Goal: Contribute content: Contribute content

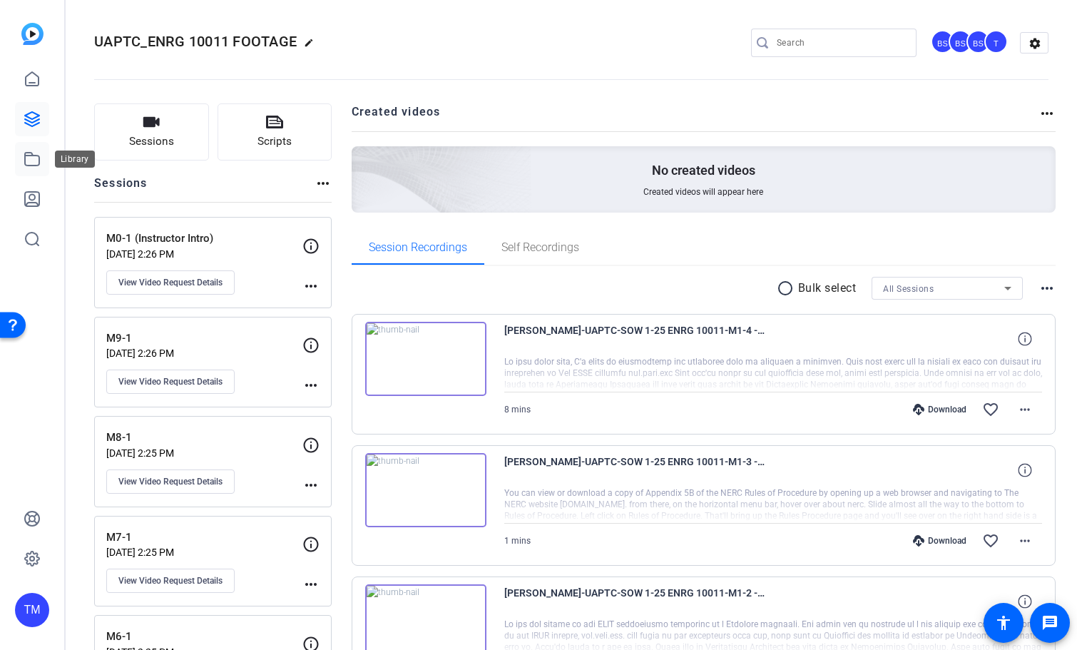
click at [42, 150] on link at bounding box center [32, 159] width 34 height 34
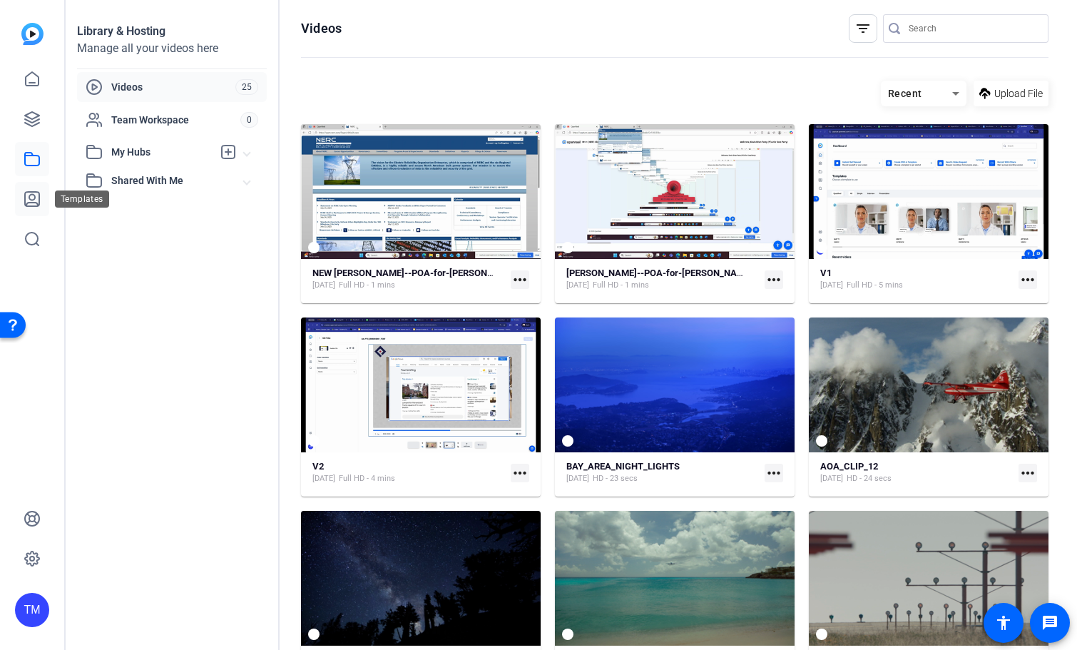
click at [31, 195] on icon at bounding box center [32, 199] width 14 height 14
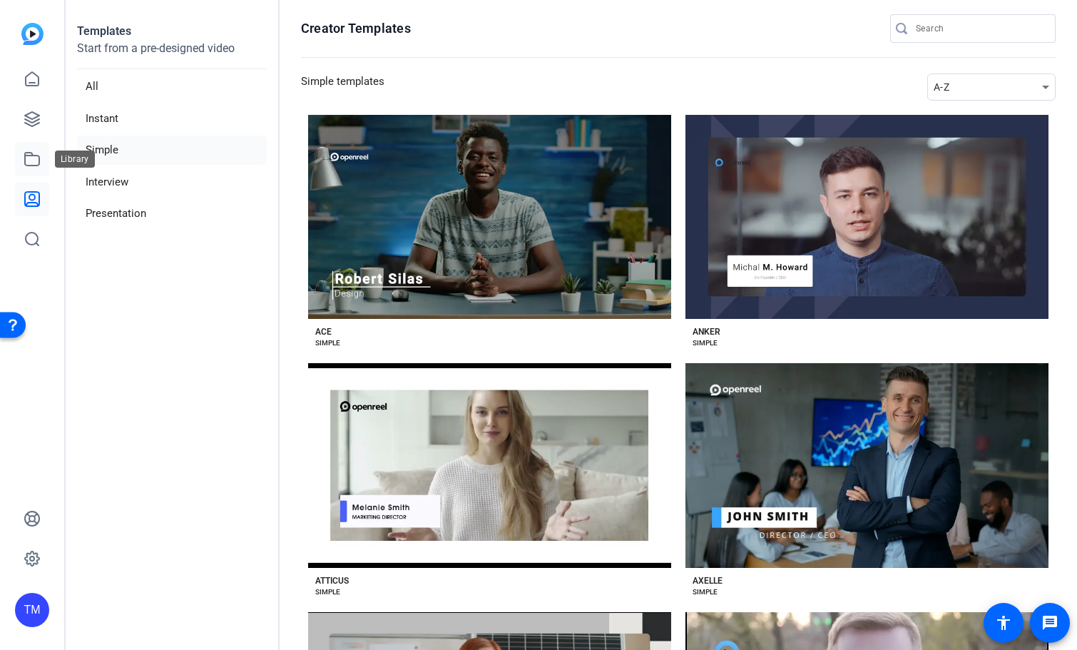
click at [39, 161] on icon at bounding box center [32, 159] width 14 height 13
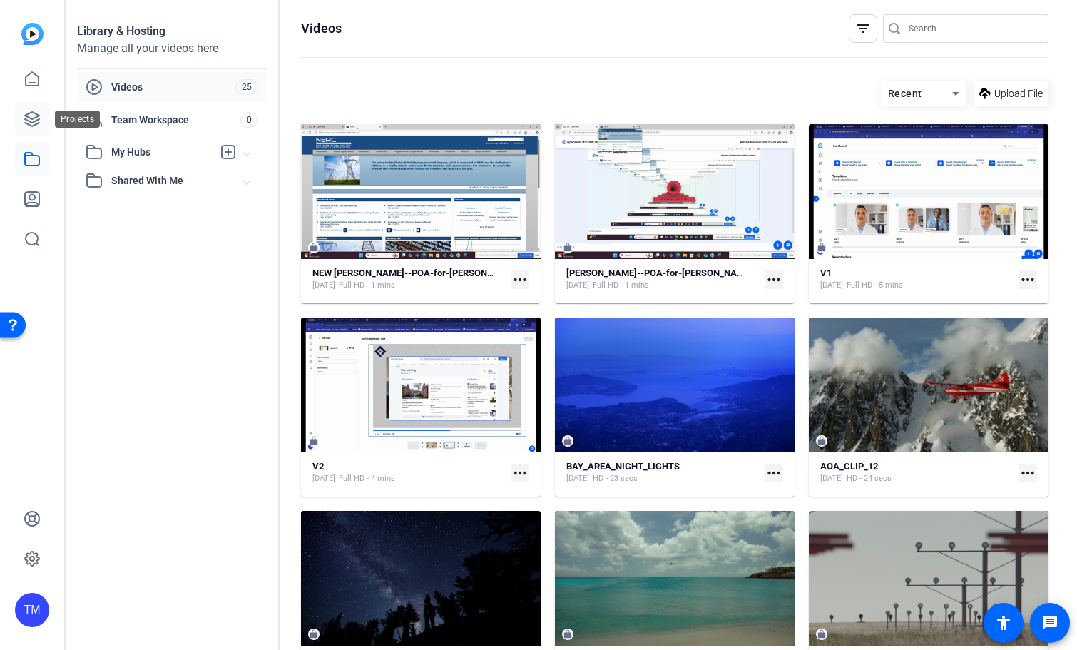
click at [32, 116] on icon at bounding box center [32, 119] width 17 height 17
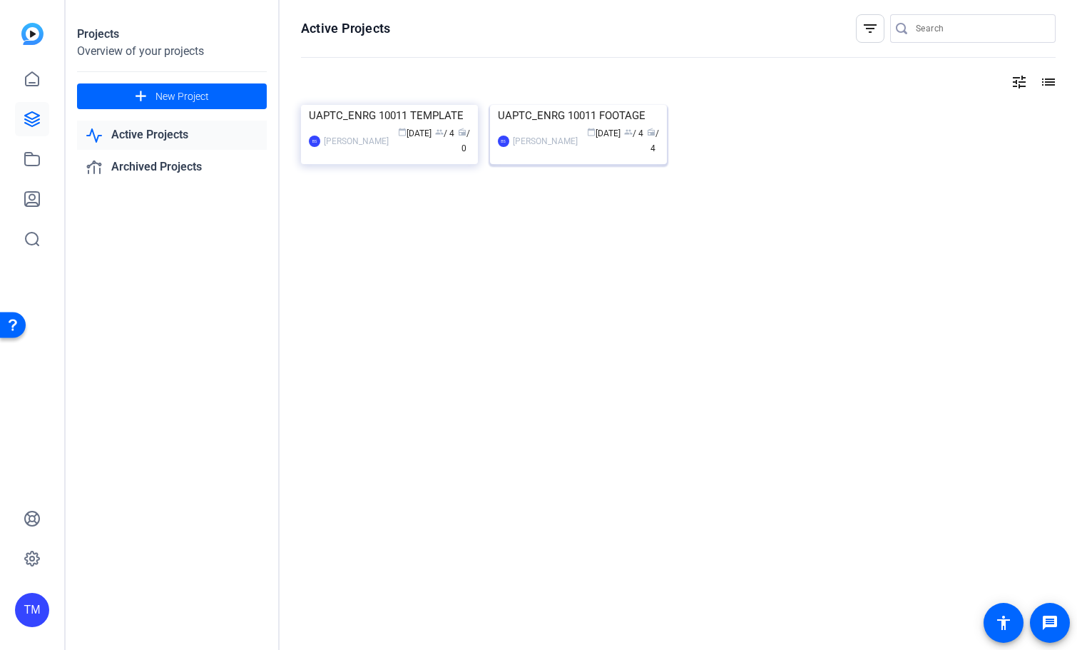
click at [583, 105] on img at bounding box center [578, 105] width 177 height 0
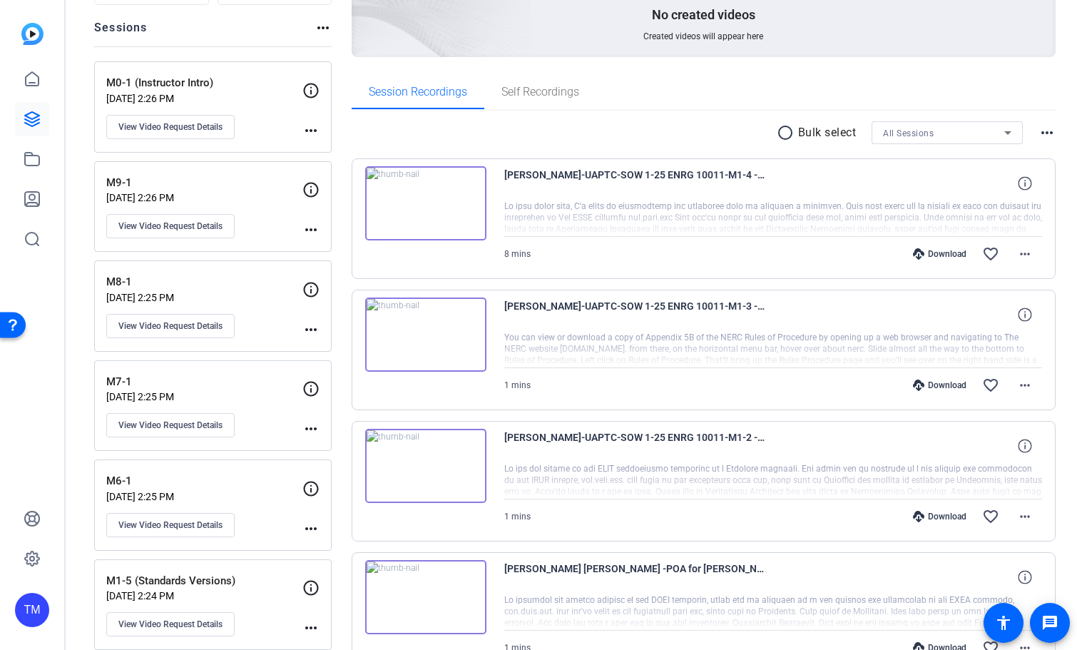
scroll to position [571, 0]
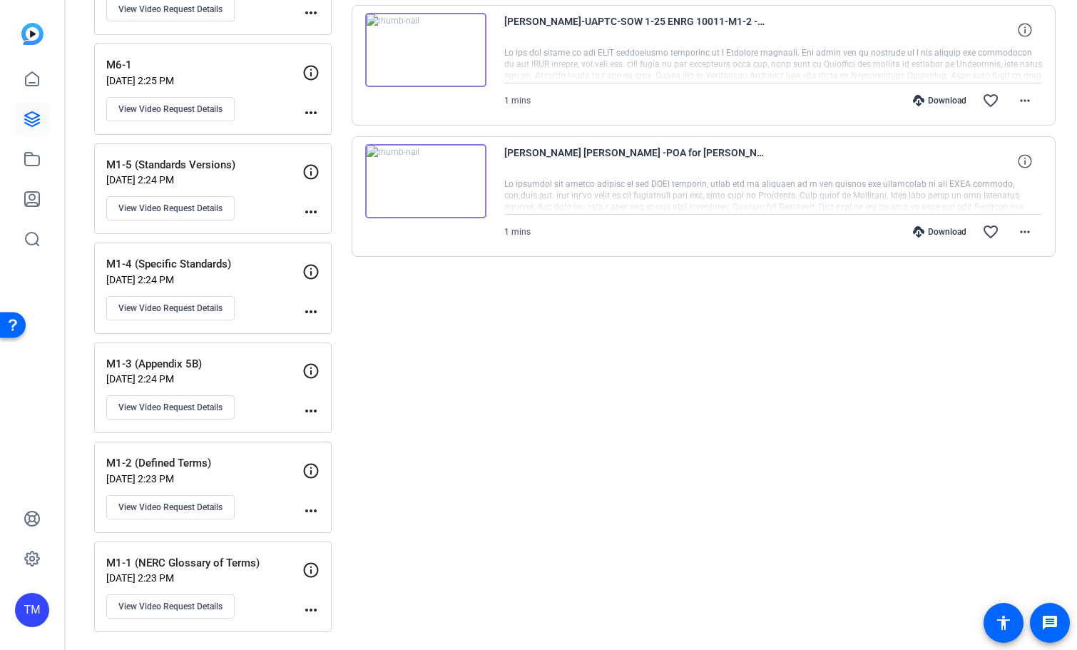
click at [260, 593] on div "M1-1 (NERC Glossary of Terms) Jul 08, 2025 @ 2:23 PM View Video Request Details" at bounding box center [204, 587] width 196 height 64
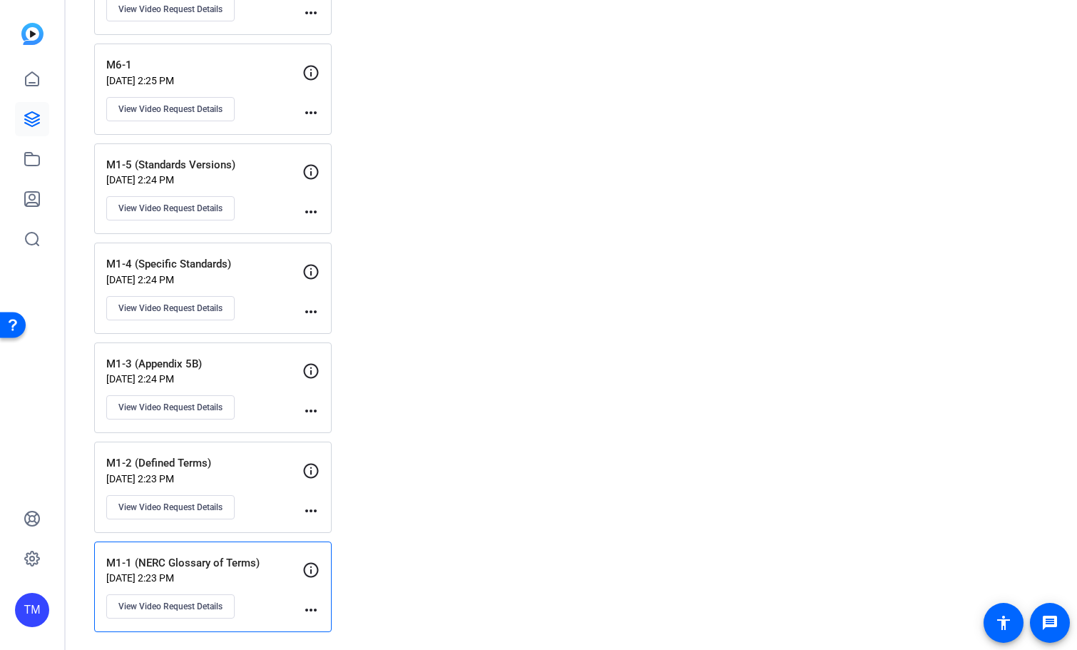
scroll to position [0, 0]
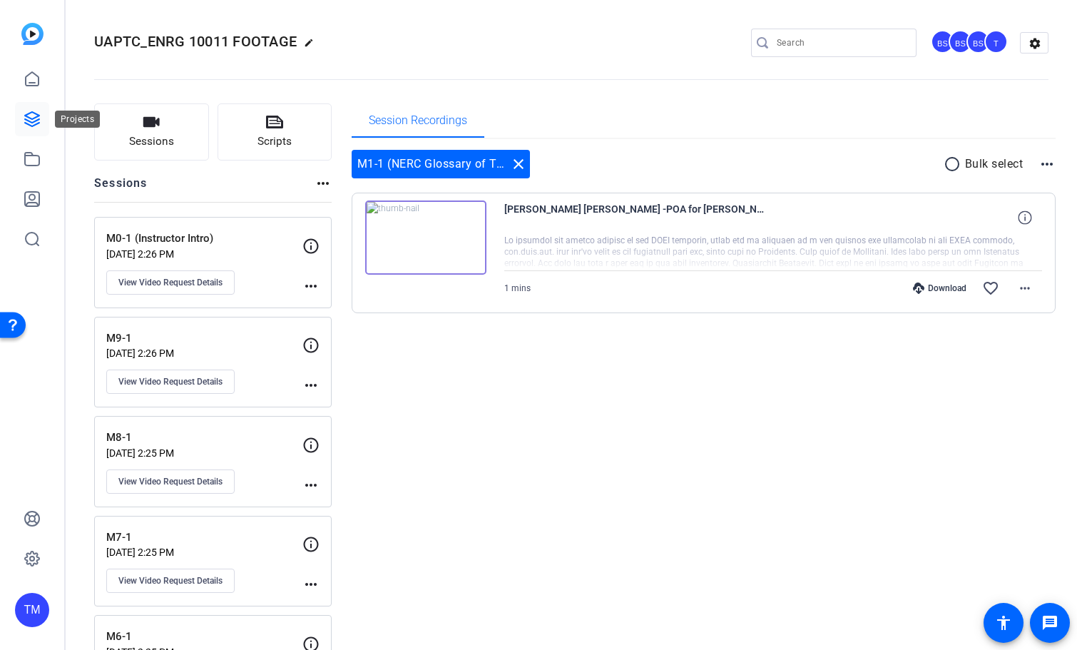
click at [14, 125] on div "TM" at bounding box center [32, 325] width 64 height 650
click at [31, 153] on icon at bounding box center [32, 159] width 14 height 13
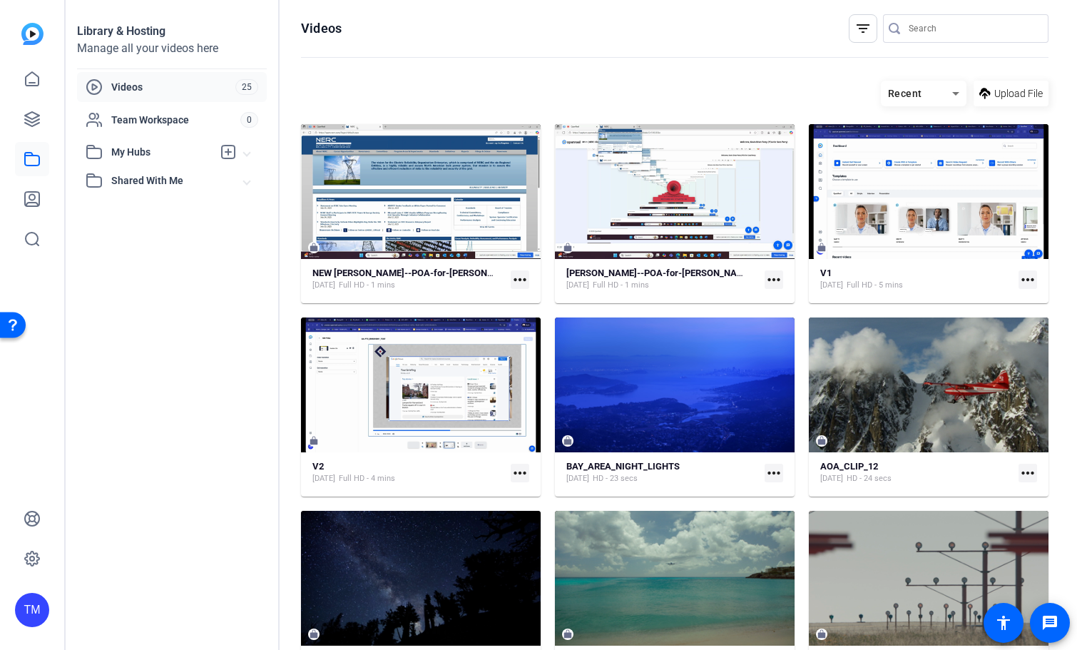
click at [140, 180] on span "Shared With Me" at bounding box center [177, 180] width 133 height 15
click at [31, 92] on link at bounding box center [32, 79] width 34 height 34
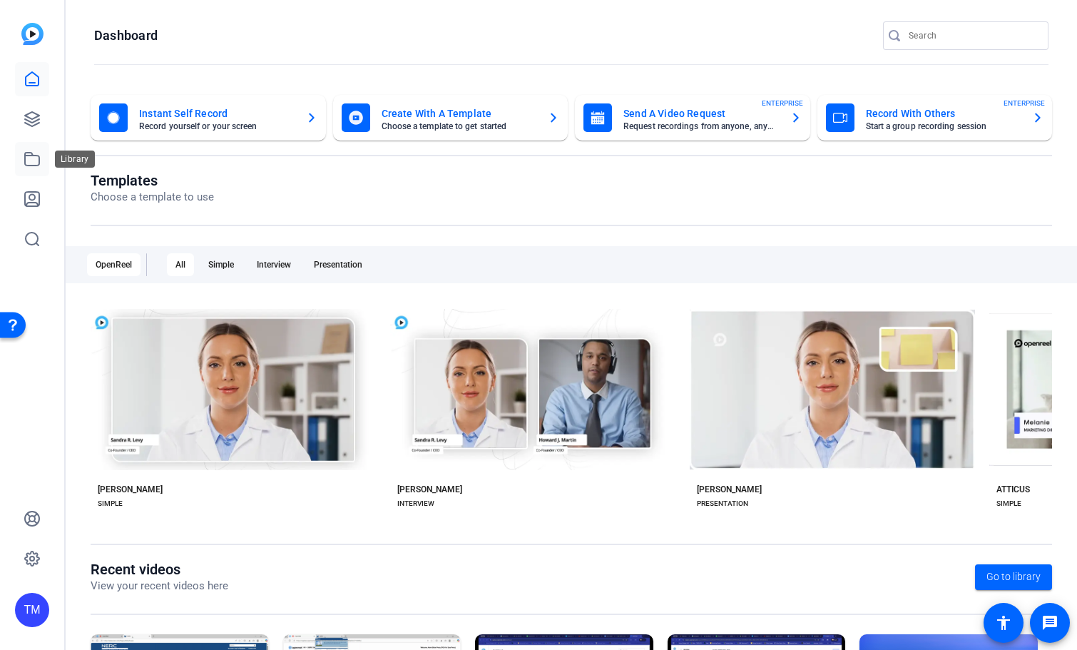
click at [37, 163] on icon at bounding box center [32, 159] width 17 height 17
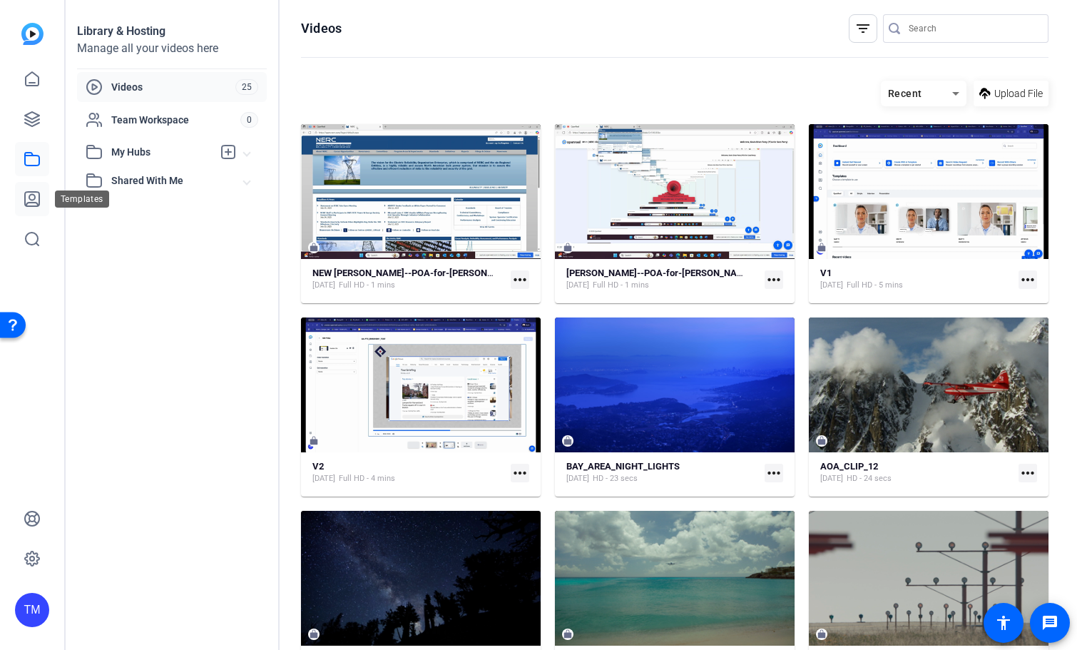
click at [38, 198] on icon at bounding box center [32, 198] width 17 height 17
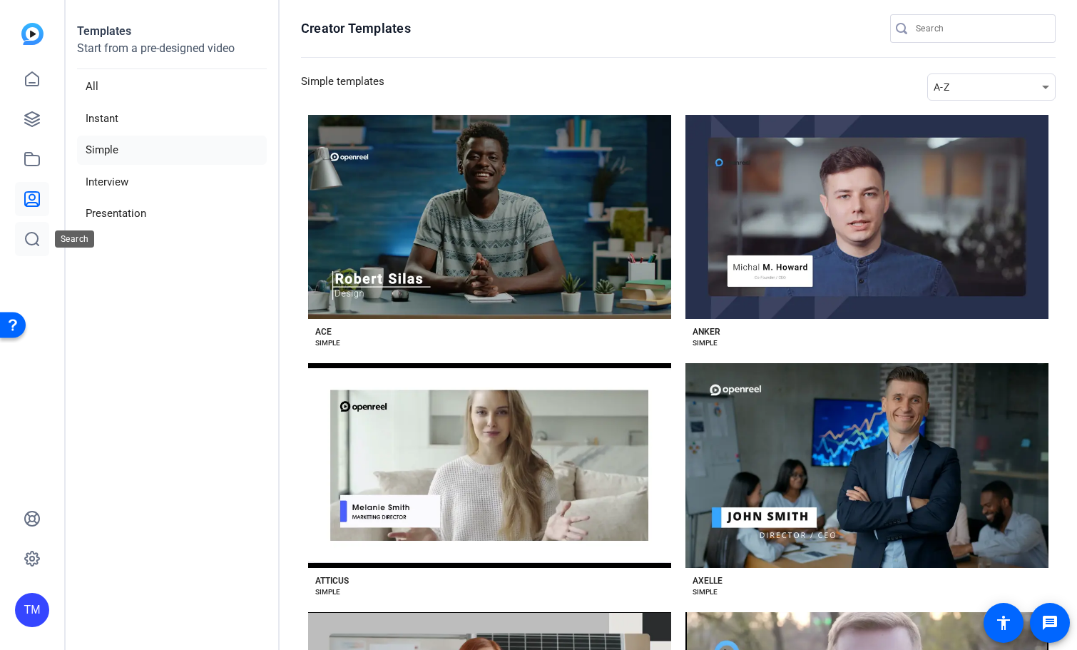
click at [31, 244] on icon at bounding box center [32, 239] width 13 height 13
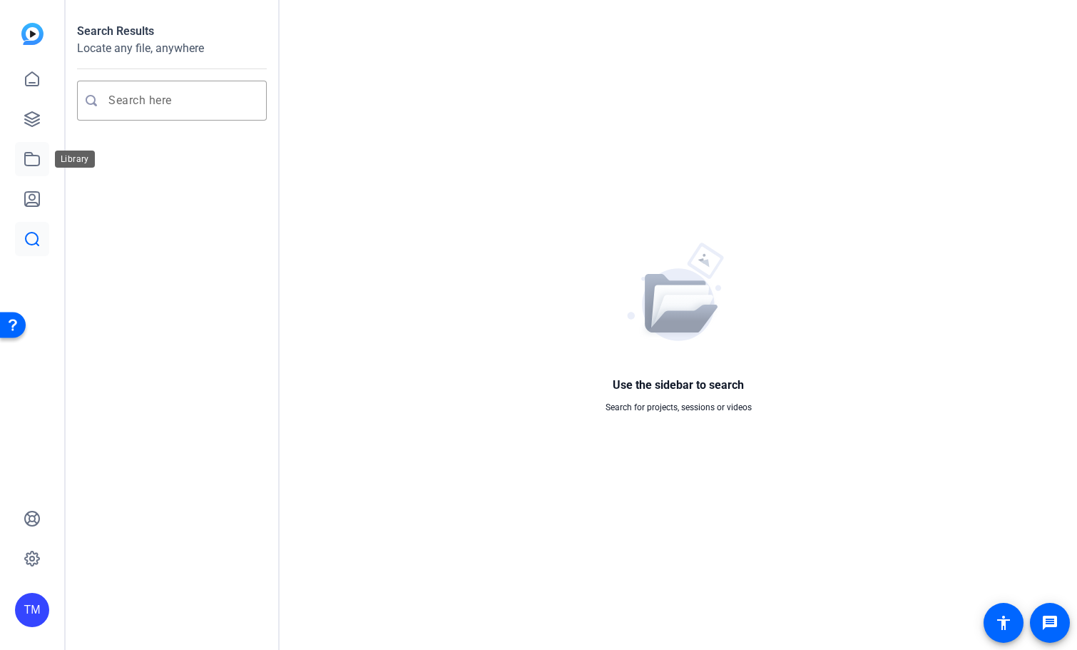
click at [38, 160] on icon at bounding box center [32, 159] width 17 height 17
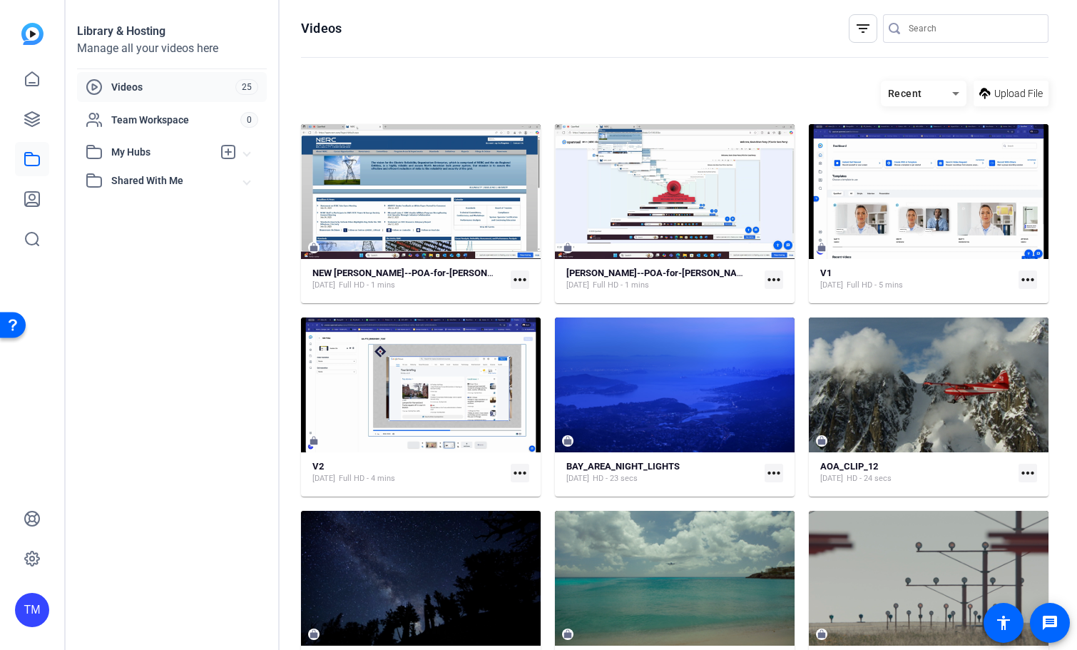
click at [120, 154] on span "My Hubs" at bounding box center [161, 152] width 101 height 15
click at [147, 182] on span "UA-PTC_ENRG10011_M1-1" at bounding box center [156, 184] width 124 height 14
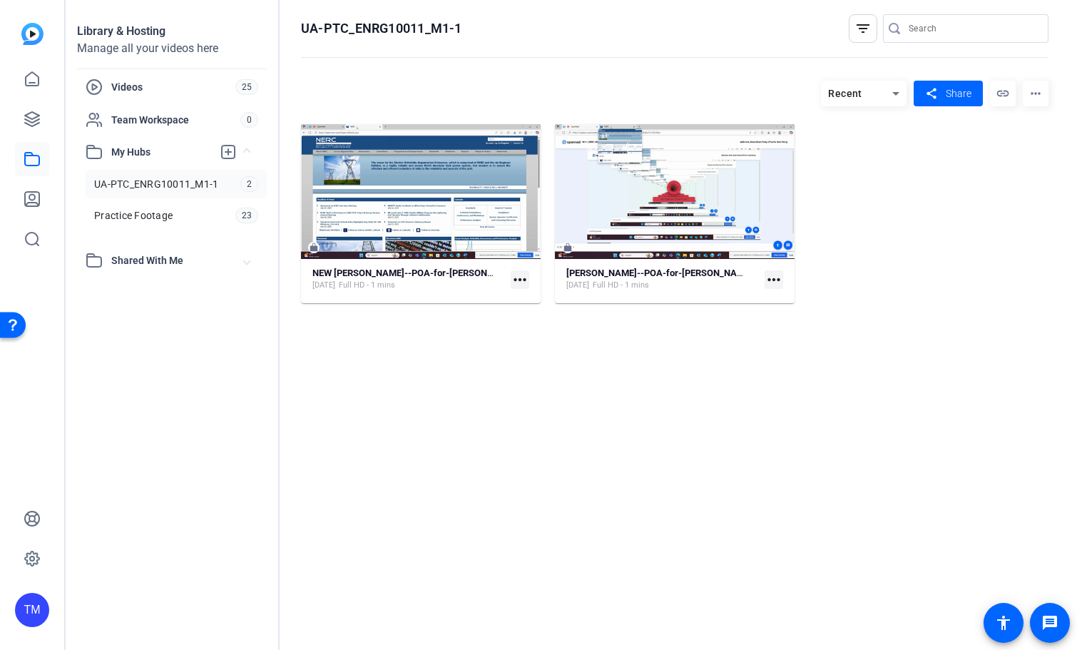
click at [133, 260] on span "Shared With Me" at bounding box center [177, 260] width 133 height 15
click at [29, 203] on icon at bounding box center [32, 199] width 14 height 14
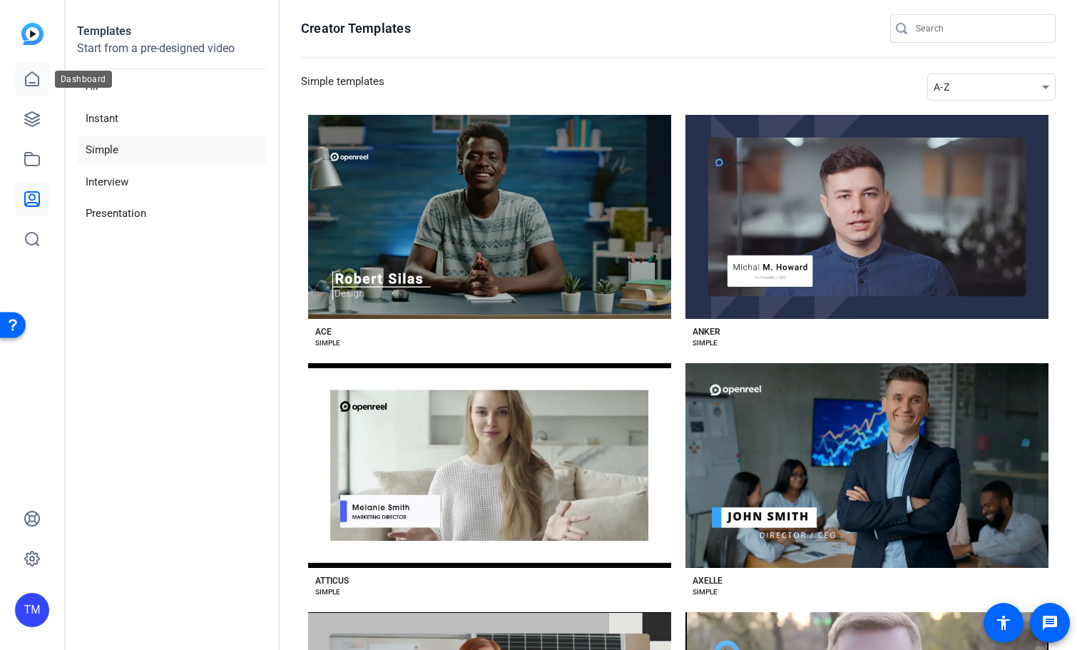
click at [31, 87] on icon at bounding box center [32, 79] width 17 height 17
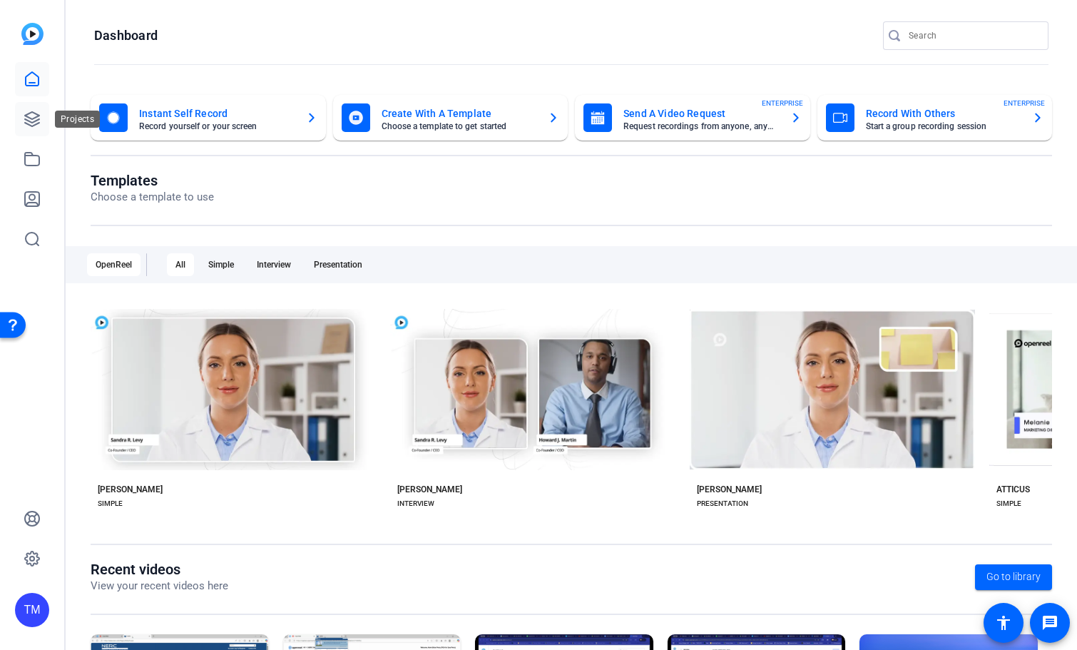
click at [33, 116] on icon at bounding box center [32, 119] width 17 height 17
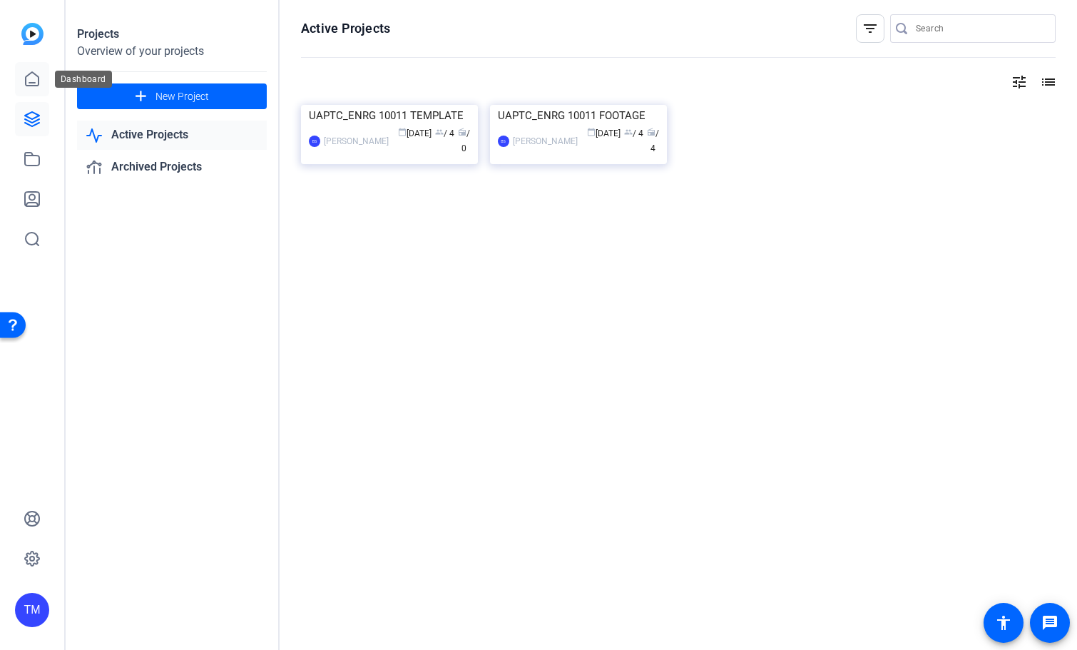
click at [34, 80] on icon at bounding box center [32, 79] width 17 height 17
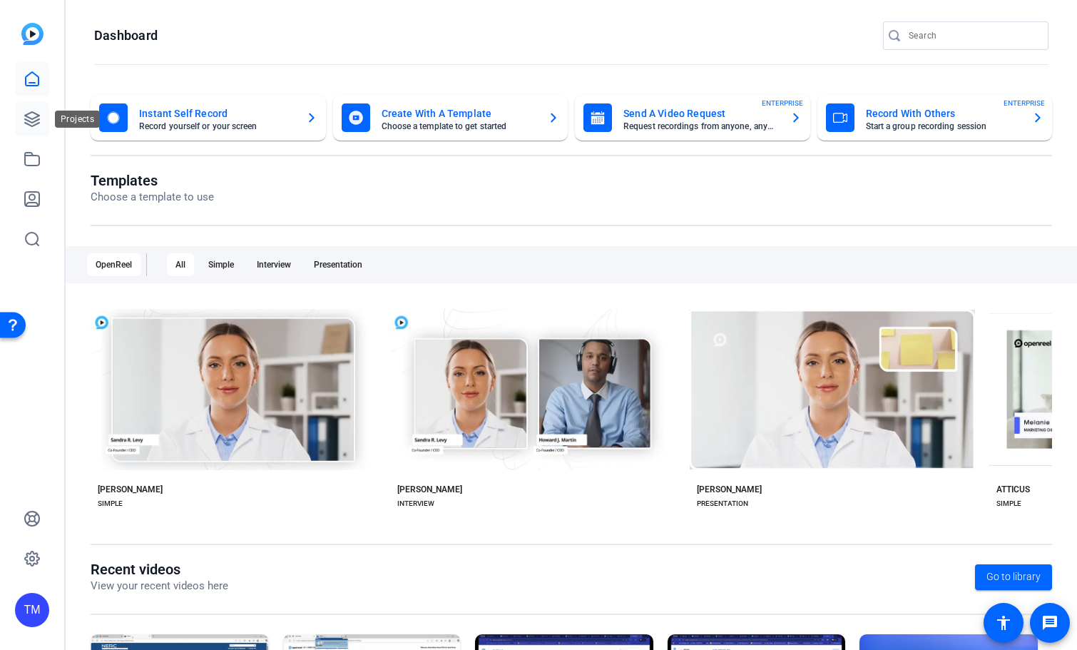
click at [38, 128] on link at bounding box center [32, 119] width 34 height 34
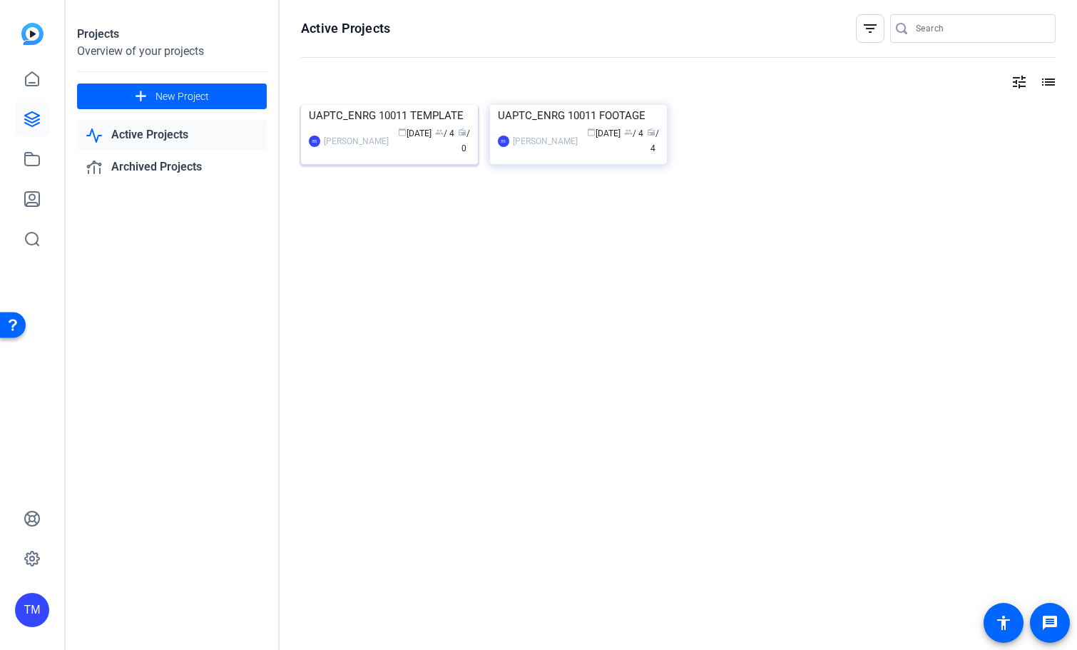
click at [386, 105] on img at bounding box center [389, 105] width 177 height 0
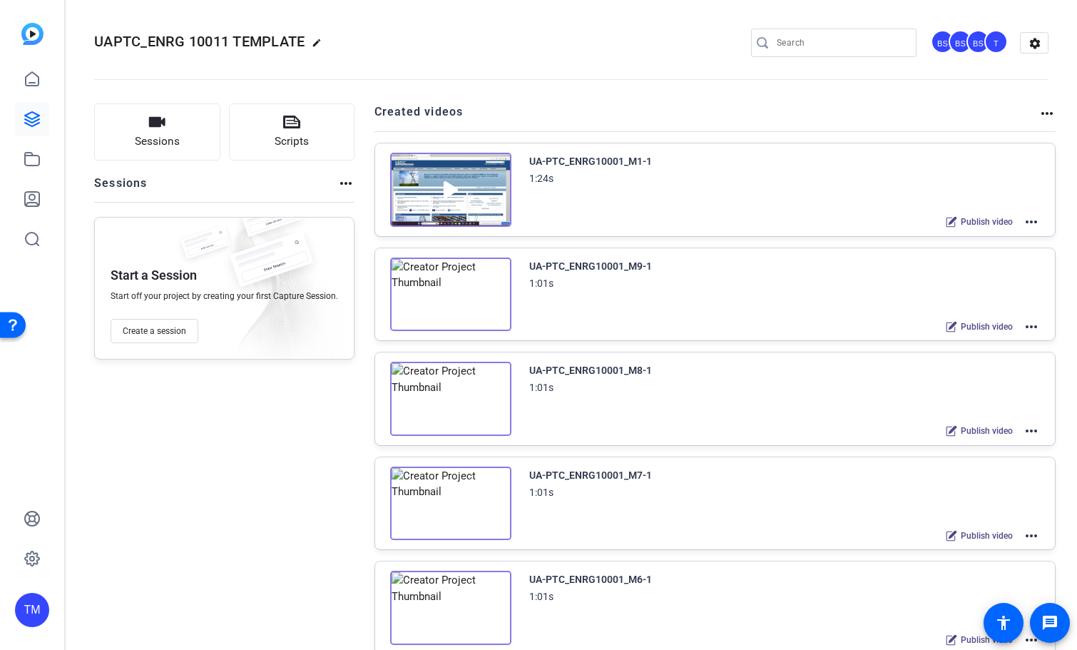
click at [1028, 220] on mat-icon "more_horiz" at bounding box center [1031, 221] width 17 height 17
click at [1000, 239] on span "Edit in Creator" at bounding box center [979, 238] width 99 height 17
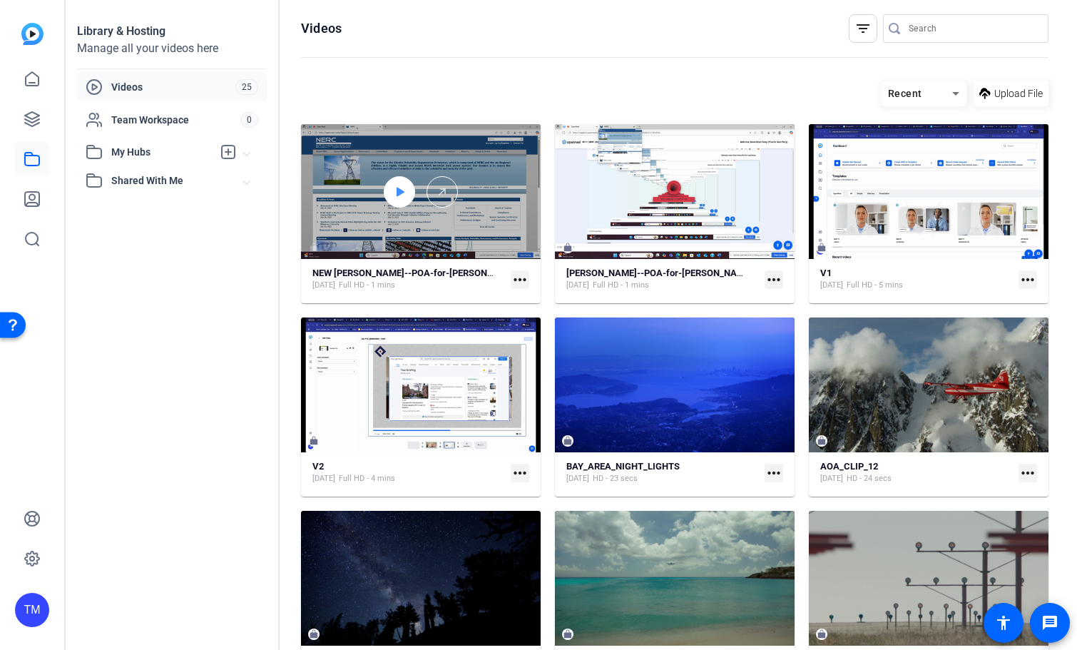
click at [404, 190] on icon at bounding box center [399, 191] width 11 height 17
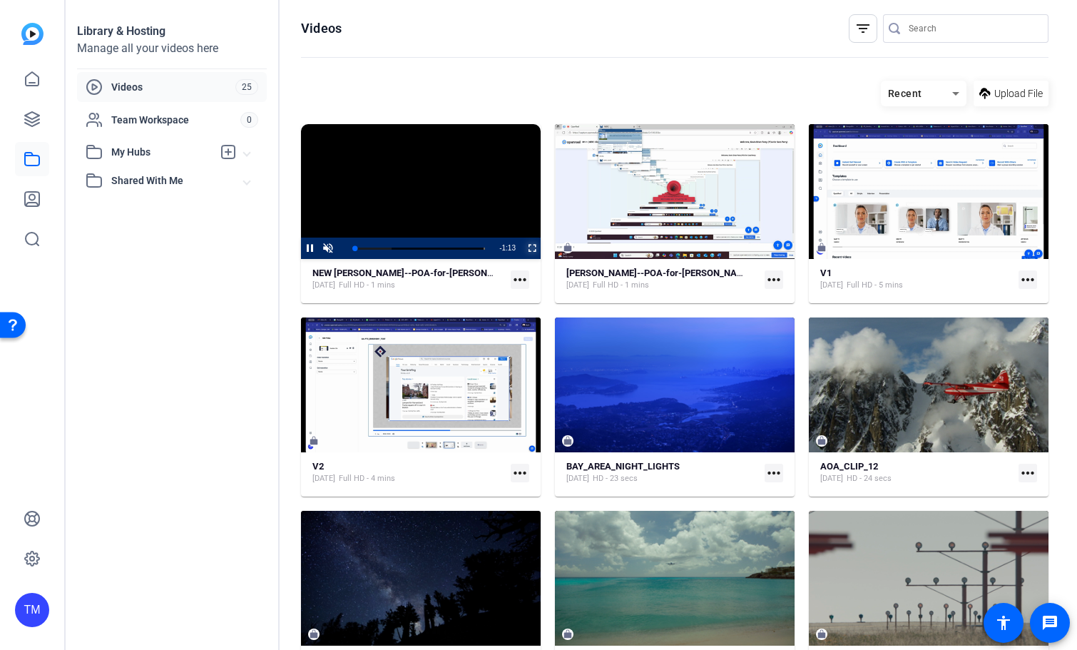
click at [523, 240] on span "Video Player" at bounding box center [523, 248] width 0 height 21
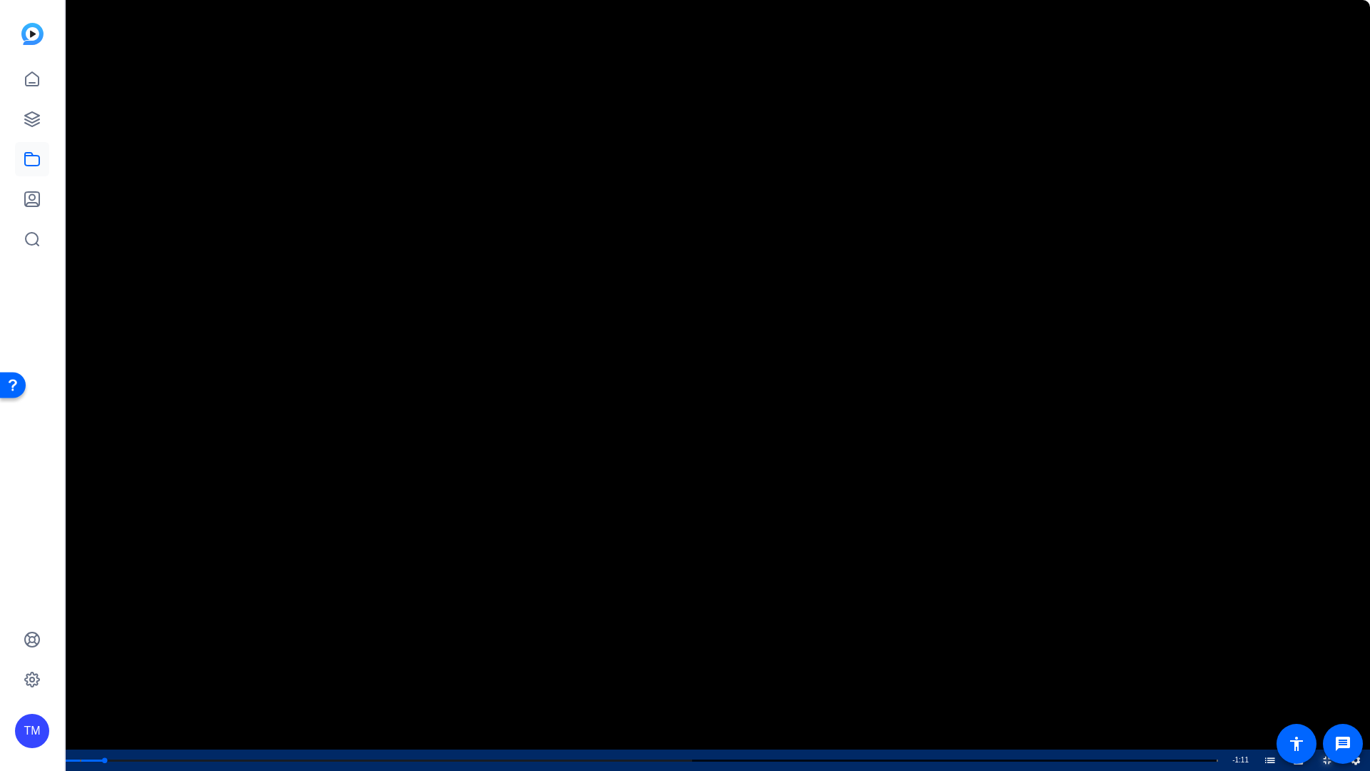
click at [1077, 649] on button "Exit Fullscreen" at bounding box center [1327, 759] width 29 height 21
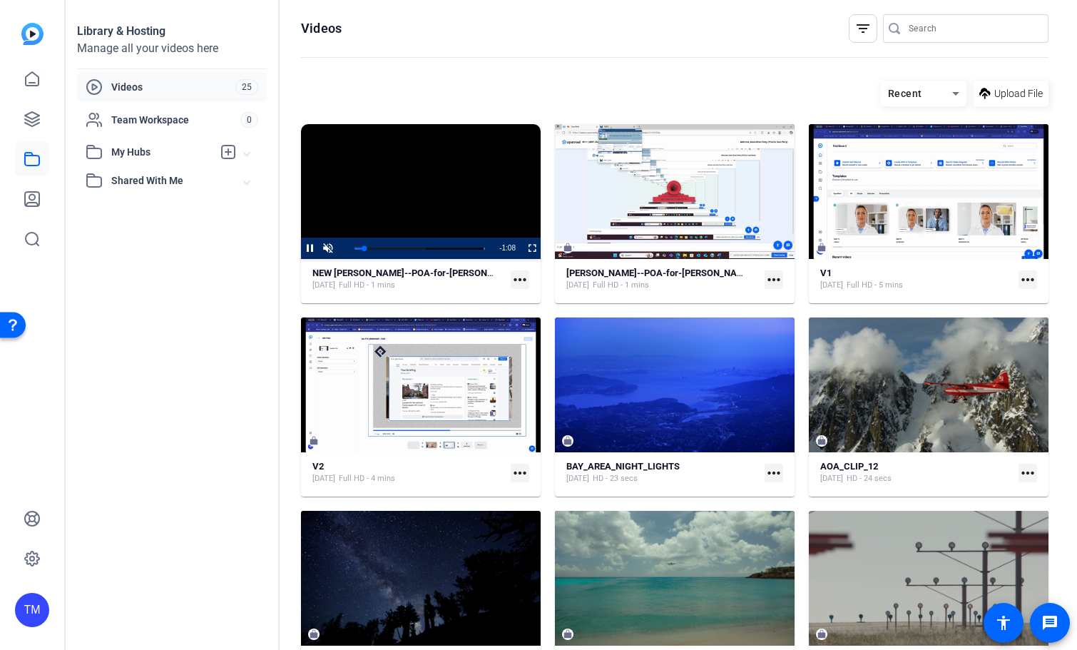
click at [423, 206] on video "Video Player" at bounding box center [421, 191] width 240 height 135
click at [301, 250] on span "Video Player" at bounding box center [301, 248] width 0 height 21
click at [331, 248] on span "Video Player" at bounding box center [328, 248] width 18 height 0
click at [525, 281] on mat-icon "more_horiz" at bounding box center [520, 279] width 19 height 19
click at [591, 85] on div at bounding box center [538, 325] width 1077 height 650
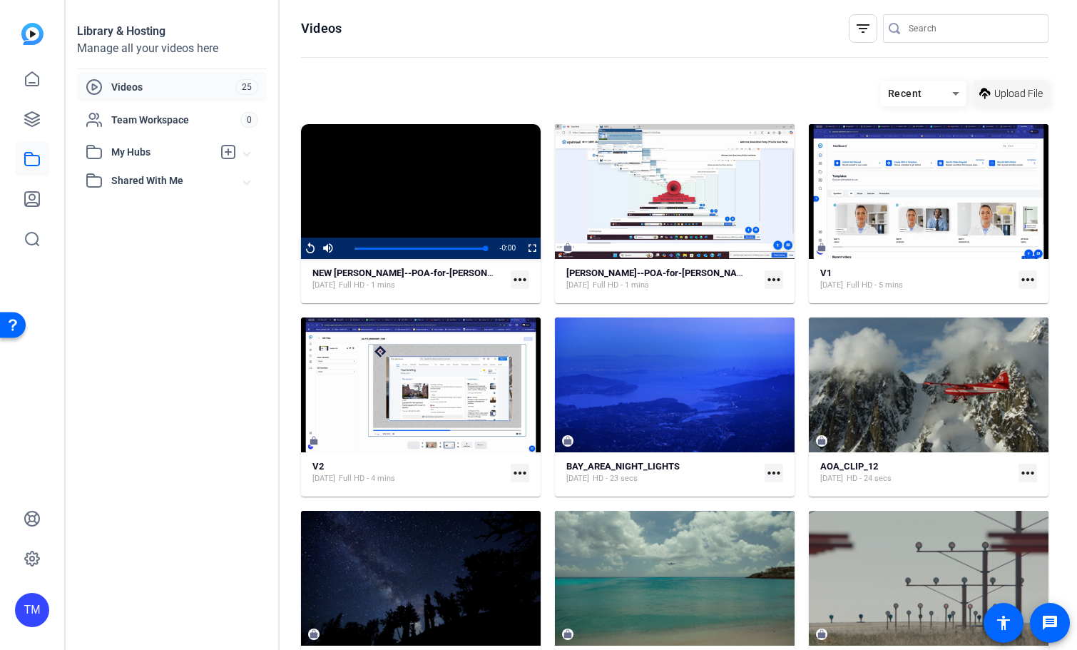
click at [1027, 99] on span "Upload File" at bounding box center [1019, 93] width 49 height 15
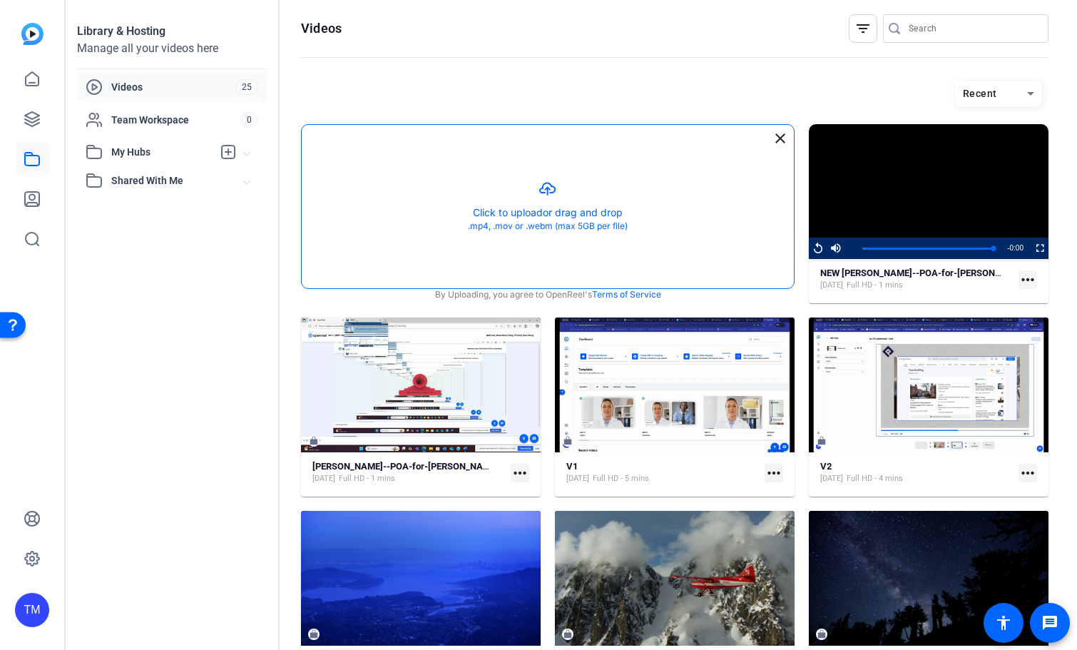
click at [556, 228] on button "button" at bounding box center [548, 206] width 492 height 163
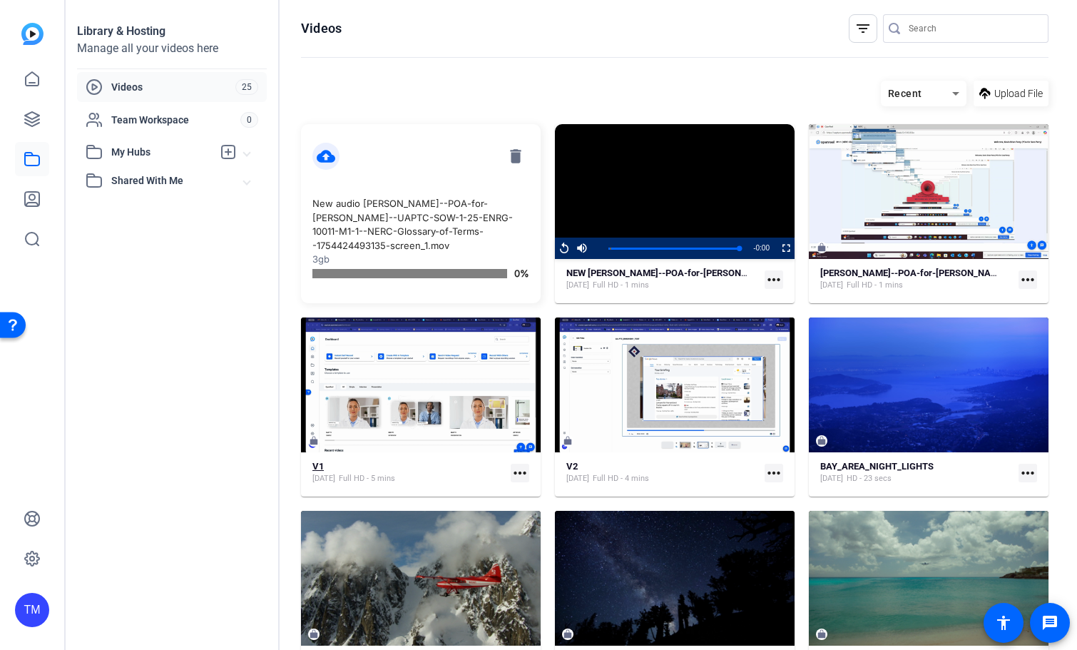
click at [431, 473] on div "V1 Jul 27, 2025 Full HD - 5 mins" at bounding box center [408, 473] width 193 height 24
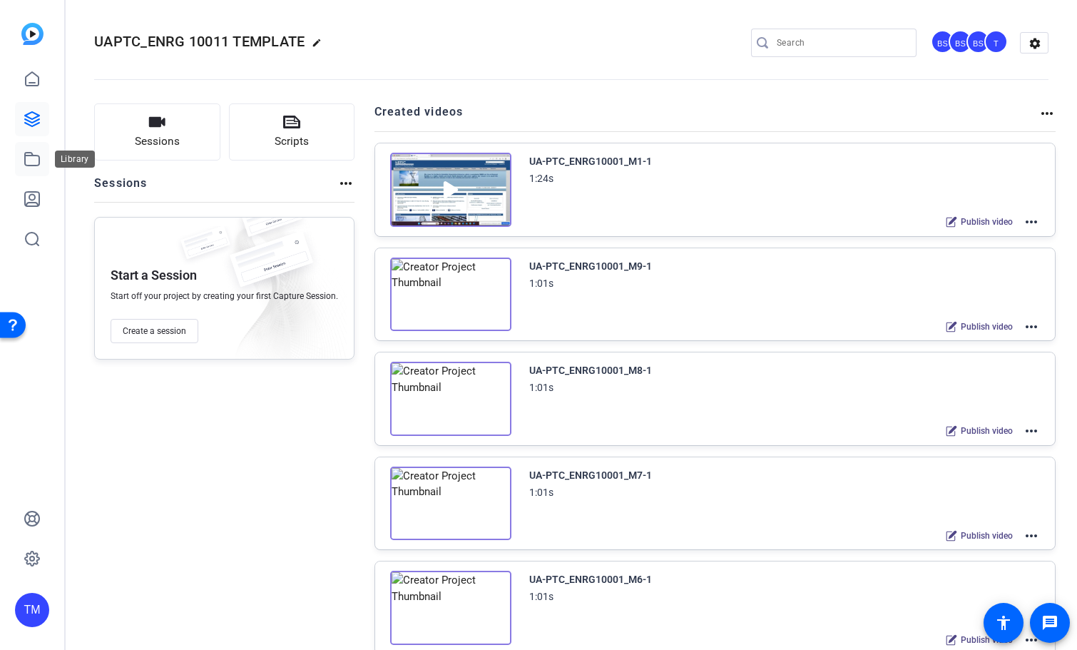
click at [34, 153] on icon at bounding box center [32, 159] width 17 height 17
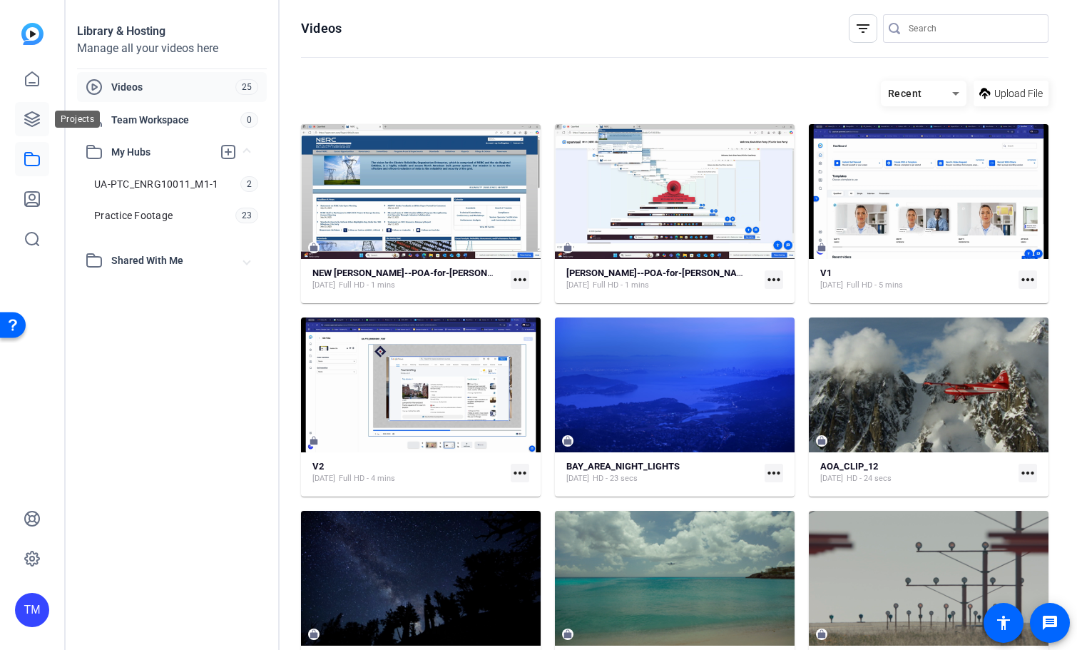
click at [35, 118] on icon at bounding box center [32, 119] width 14 height 14
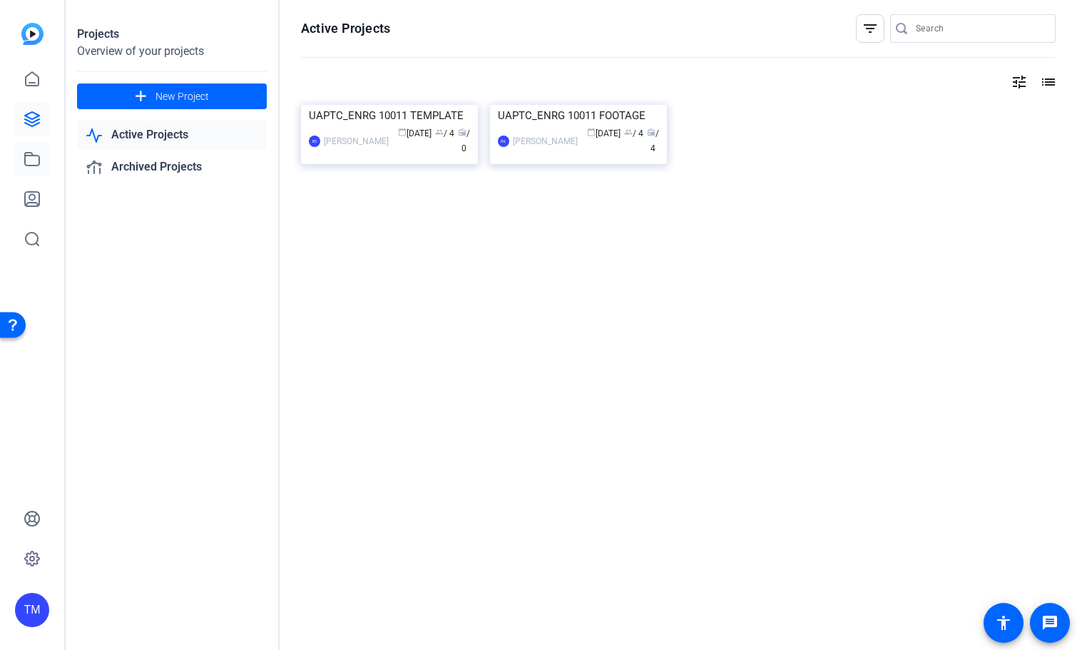
click at [41, 148] on link at bounding box center [32, 159] width 34 height 34
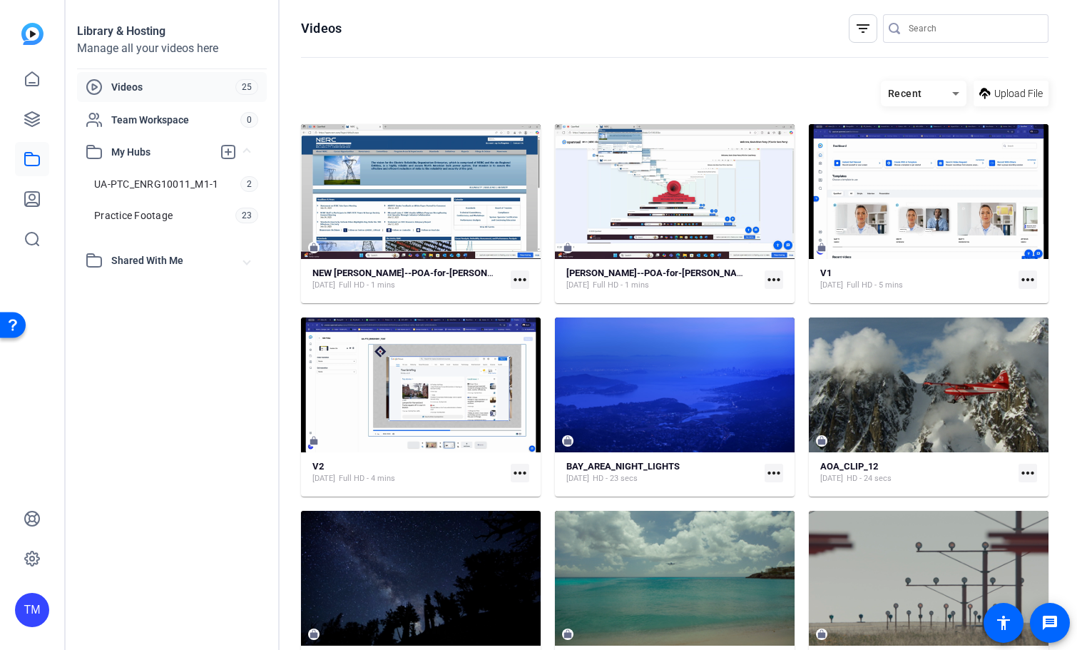
click at [144, 91] on span "Videos" at bounding box center [173, 87] width 124 height 14
click at [148, 218] on span "Practice Footage" at bounding box center [133, 215] width 78 height 14
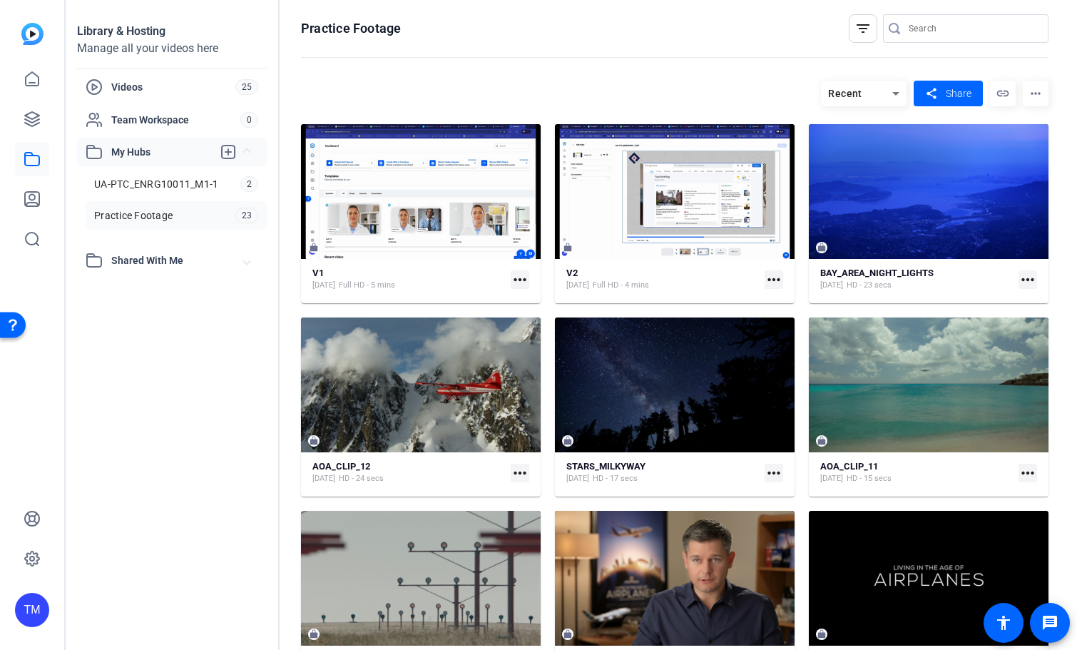
click at [153, 151] on span "My Hubs" at bounding box center [161, 152] width 101 height 15
click at [155, 143] on mat-expansion-panel-header "My Hubs" at bounding box center [172, 152] width 190 height 29
click at [163, 260] on span "Shared With Me" at bounding box center [177, 260] width 133 height 15
click at [173, 183] on span "UA-PTC_ENRG10011_M1-1" at bounding box center [156, 184] width 124 height 14
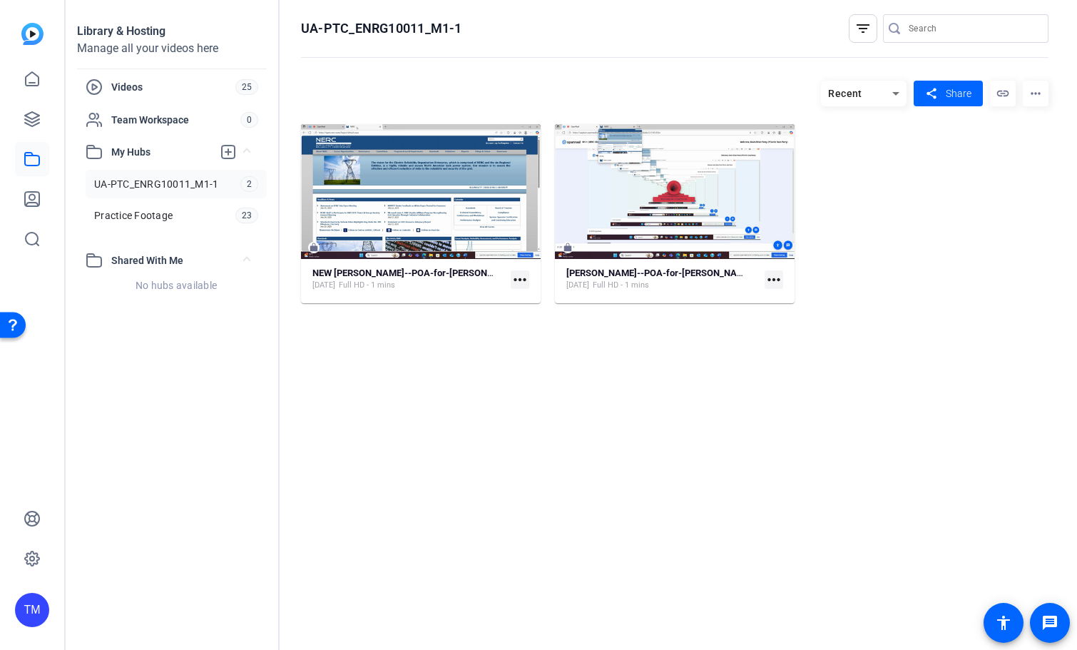
click at [484, 377] on hosting-listing "Recent share Share link more_horiz NEW Kevin-Brian-Perry--POA-for-Sara-Perry--U…" at bounding box center [675, 350] width 748 height 555
click at [1039, 93] on mat-icon "more_horiz" at bounding box center [1036, 94] width 26 height 26
click at [965, 233] on div at bounding box center [538, 325] width 1077 height 650
click at [131, 92] on span "Videos" at bounding box center [173, 87] width 124 height 14
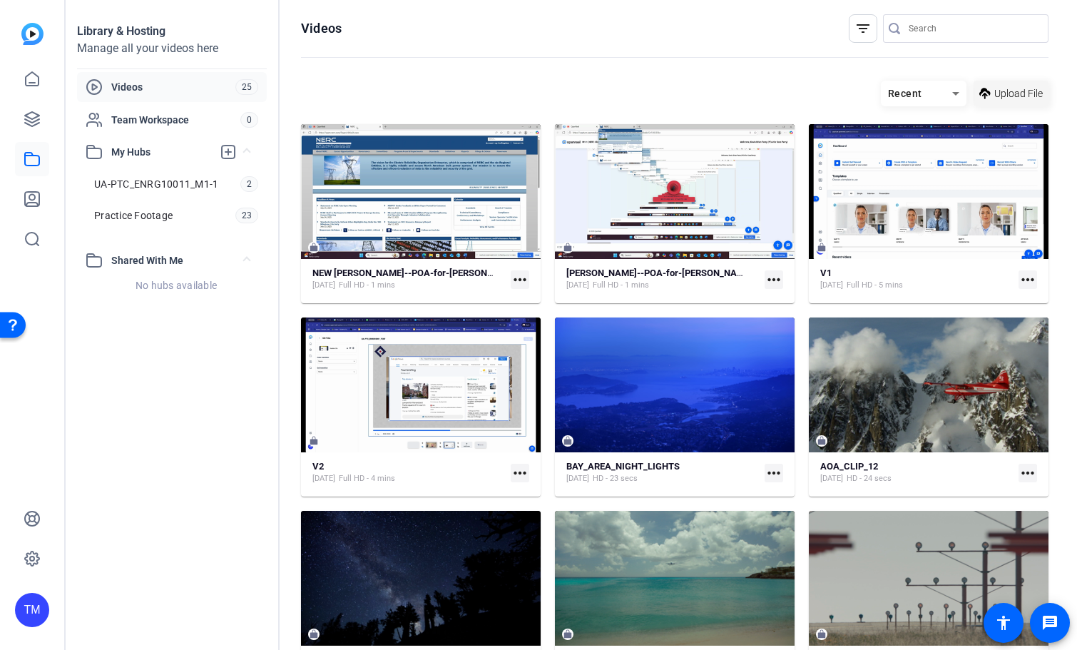
click at [995, 89] on span "Upload File" at bounding box center [1019, 93] width 49 height 15
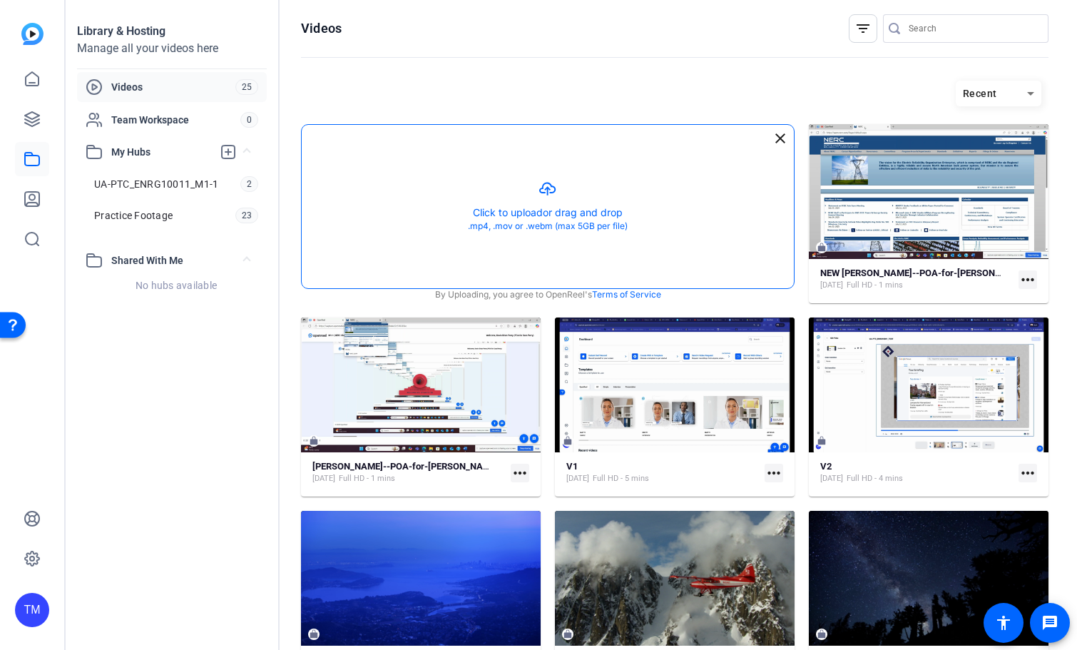
click at [576, 192] on button "button" at bounding box center [548, 206] width 492 height 163
click at [556, 201] on button "button" at bounding box center [548, 206] width 492 height 163
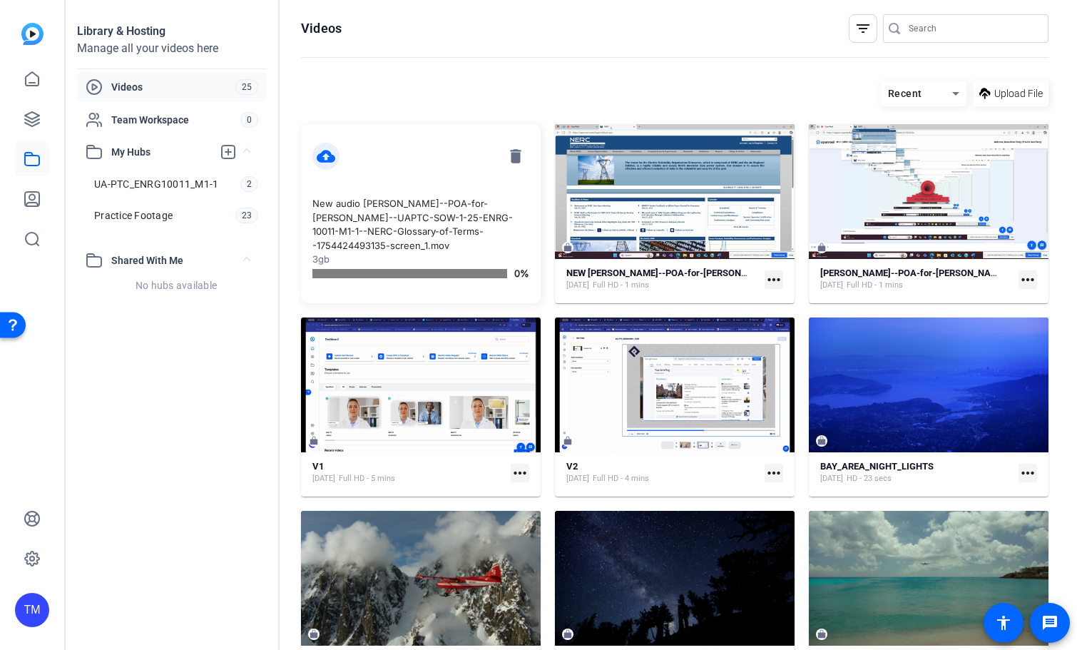
click at [454, 238] on p "New audio Kevin-Brian-Perry--POA-for-Sara-Perry--UAPTC-SOW-1-25-ENRG-10011-M1-1…" at bounding box center [420, 225] width 217 height 56
click at [412, 178] on mat-card-content "cloud_upload delete New audio Kevin-Brian-Perry--POA-for-Sara-Perry--UAPTC-SOW-…" at bounding box center [421, 213] width 240 height 179
click at [476, 166] on mat-card-content "cloud_upload delete New audio Kevin-Brian-Perry--POA-for-Sara-Perry--UAPTC-SOW-…" at bounding box center [421, 213] width 240 height 179
click at [517, 156] on mat-icon "delete" at bounding box center [515, 156] width 27 height 27
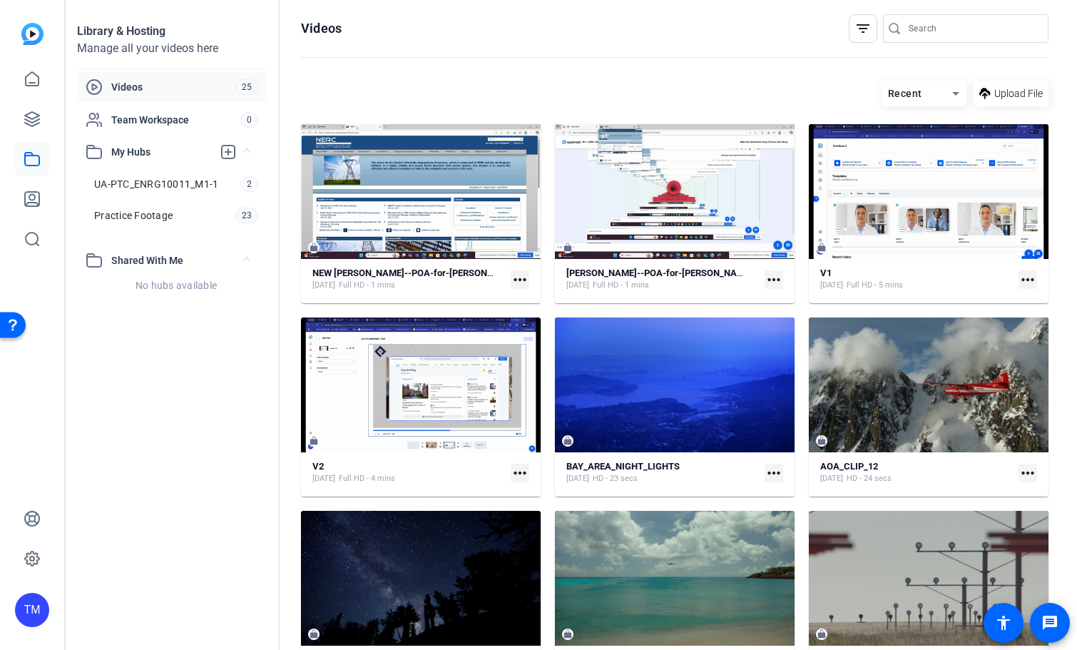
click at [1019, 102] on span at bounding box center [1011, 93] width 75 height 34
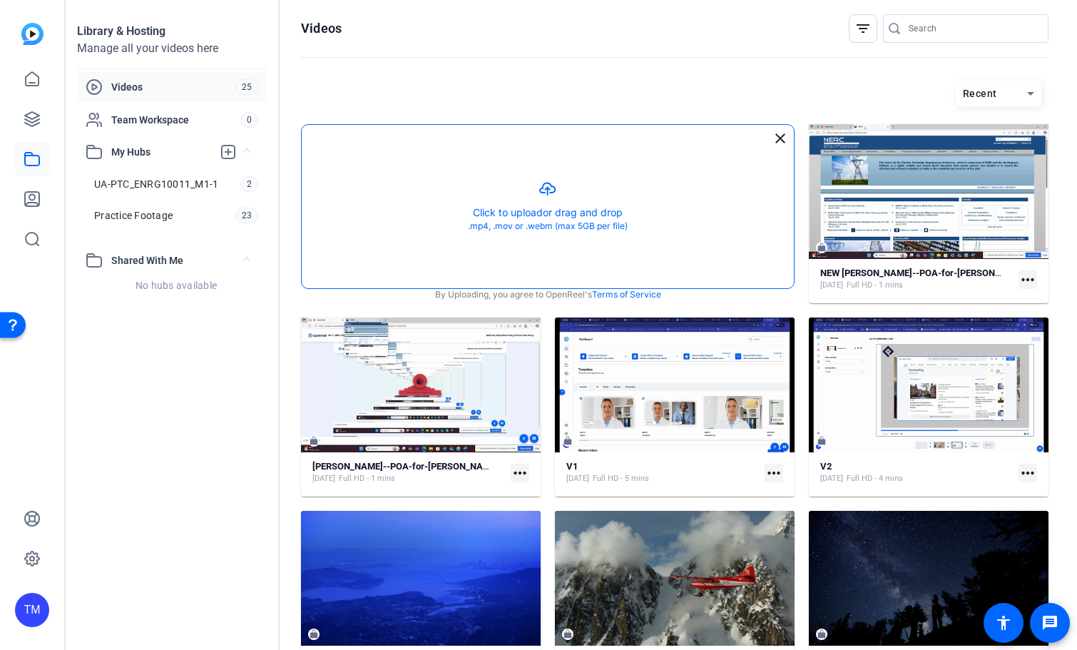
click at [546, 206] on button "button" at bounding box center [548, 206] width 492 height 163
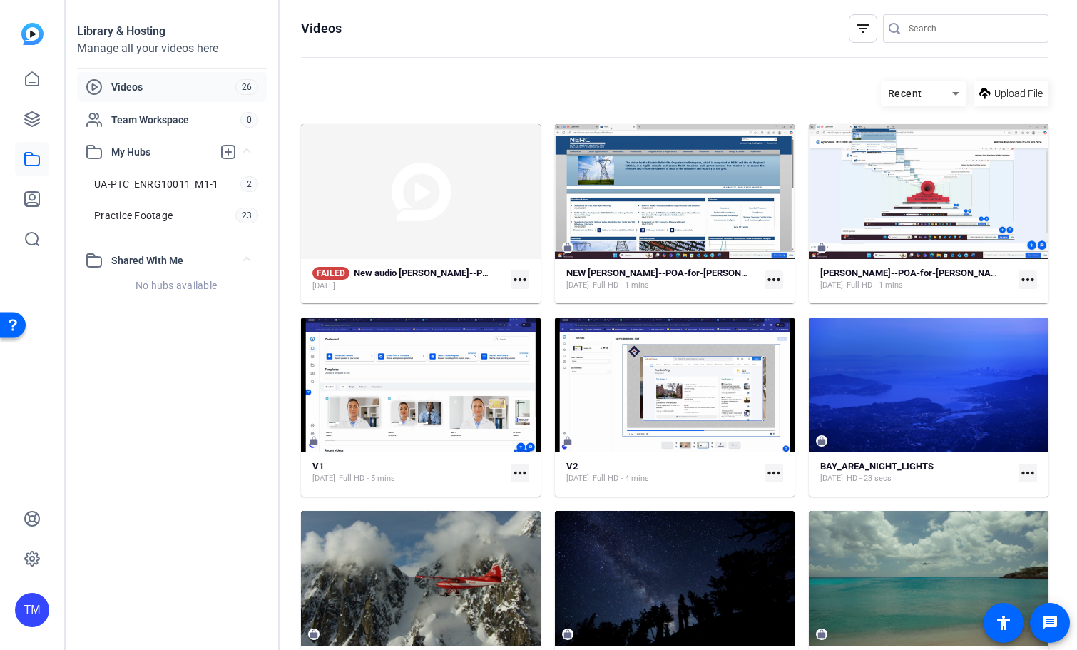
click at [519, 280] on mat-icon "more_horiz" at bounding box center [520, 279] width 19 height 19
click at [545, 340] on span "Delete" at bounding box center [550, 336] width 57 height 17
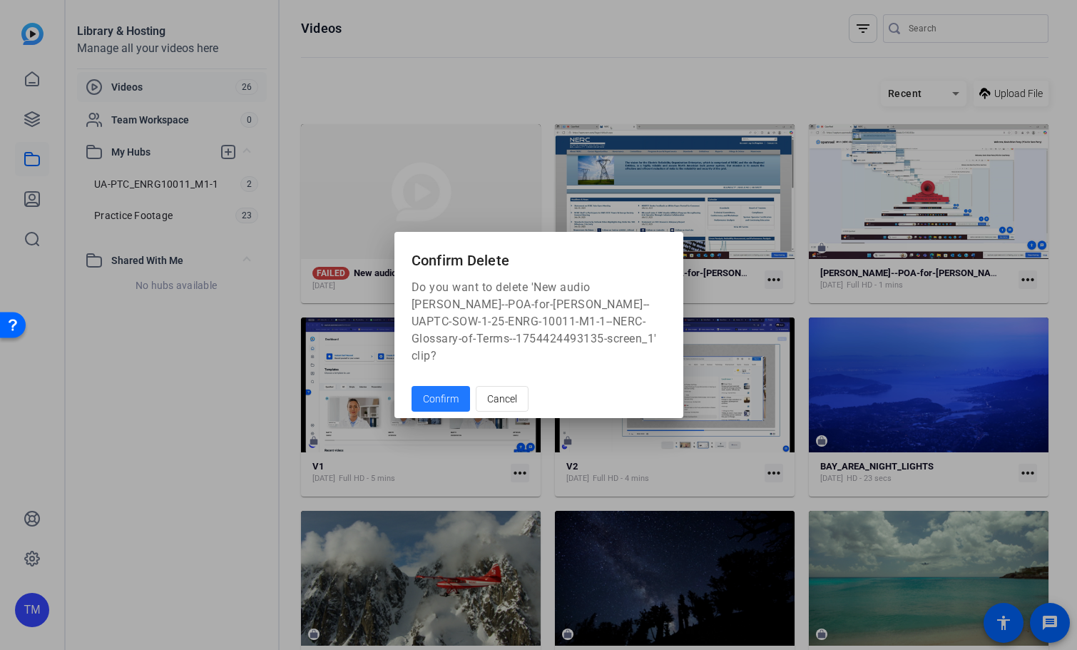
click at [453, 392] on span "Confirm" at bounding box center [441, 399] width 36 height 15
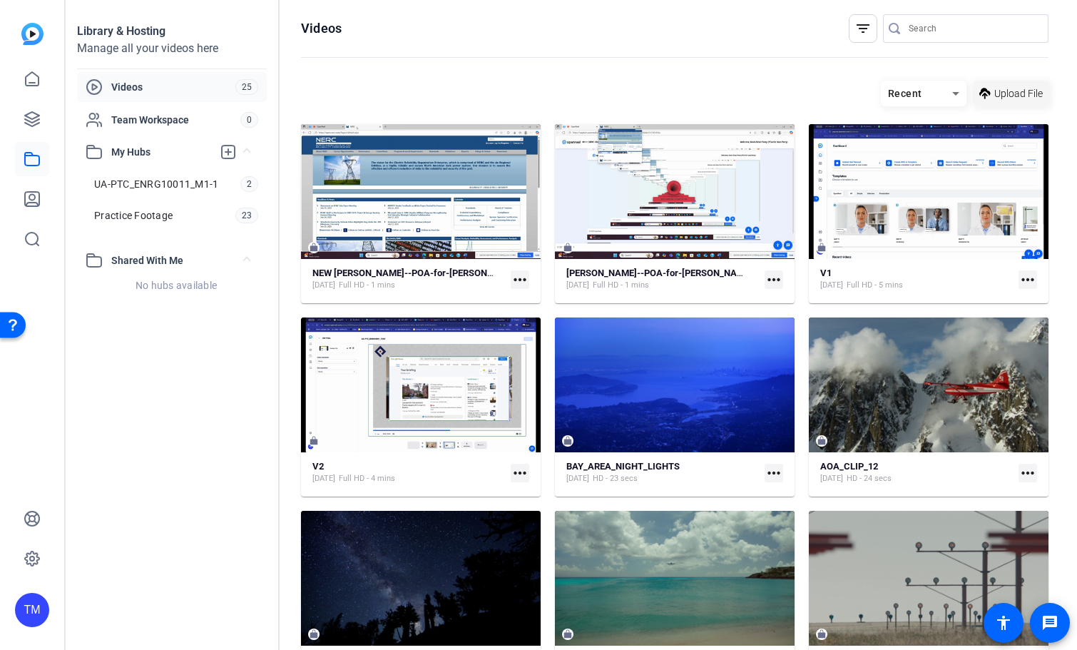
click at [1005, 97] on span "Upload File" at bounding box center [1019, 93] width 49 height 15
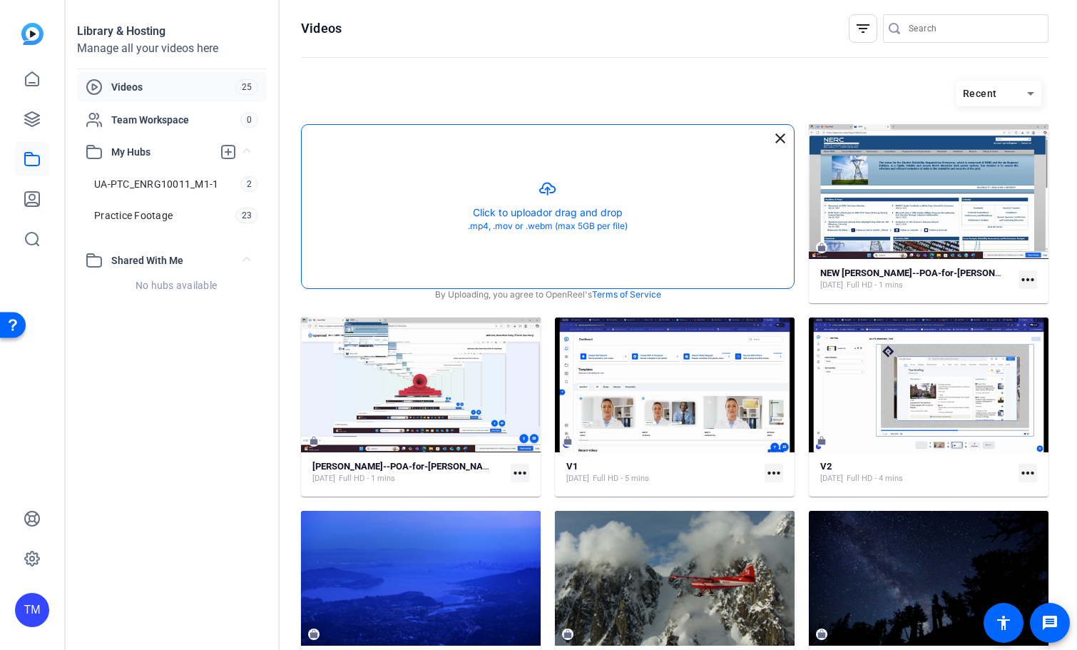
click at [548, 205] on button "button" at bounding box center [548, 206] width 492 height 163
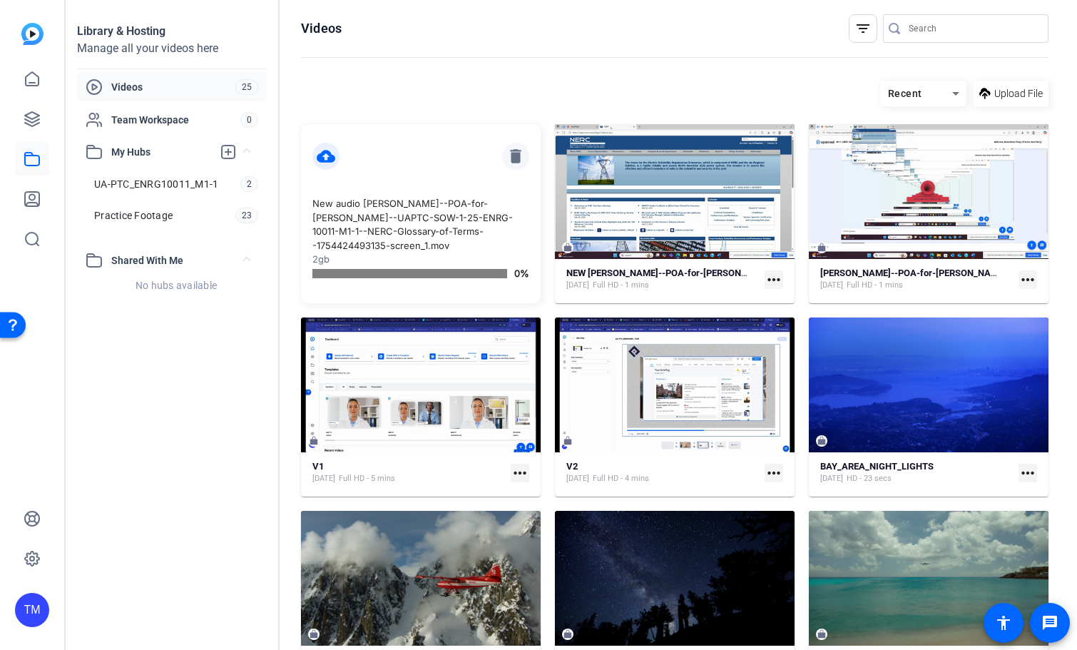
click at [520, 158] on mat-icon "delete" at bounding box center [515, 156] width 27 height 27
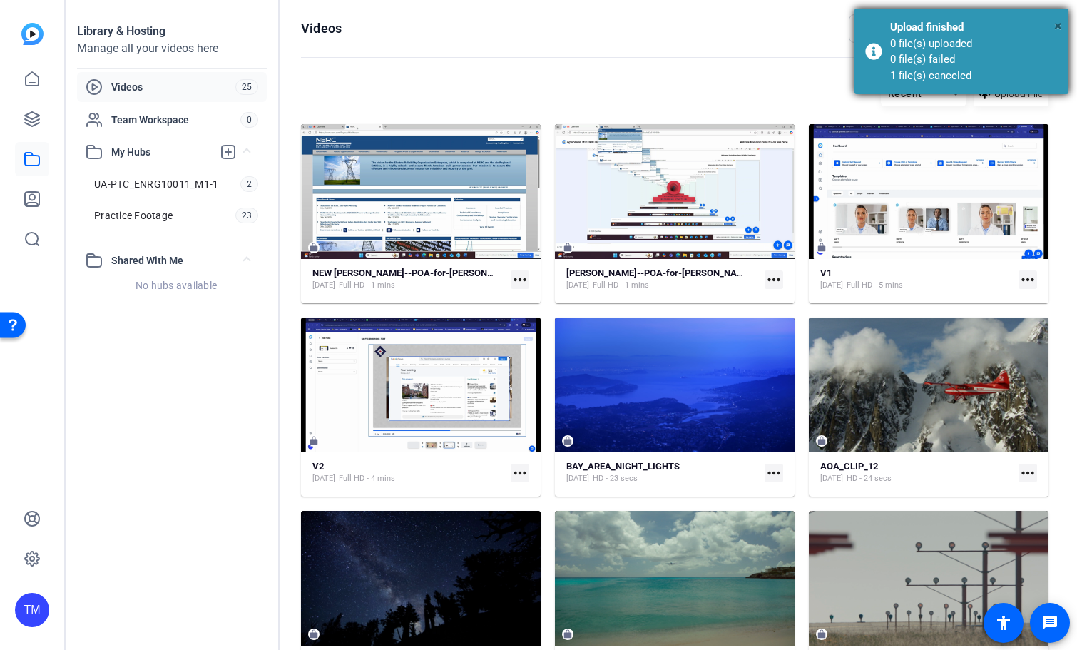
click at [1058, 24] on span "×" at bounding box center [1058, 25] width 8 height 17
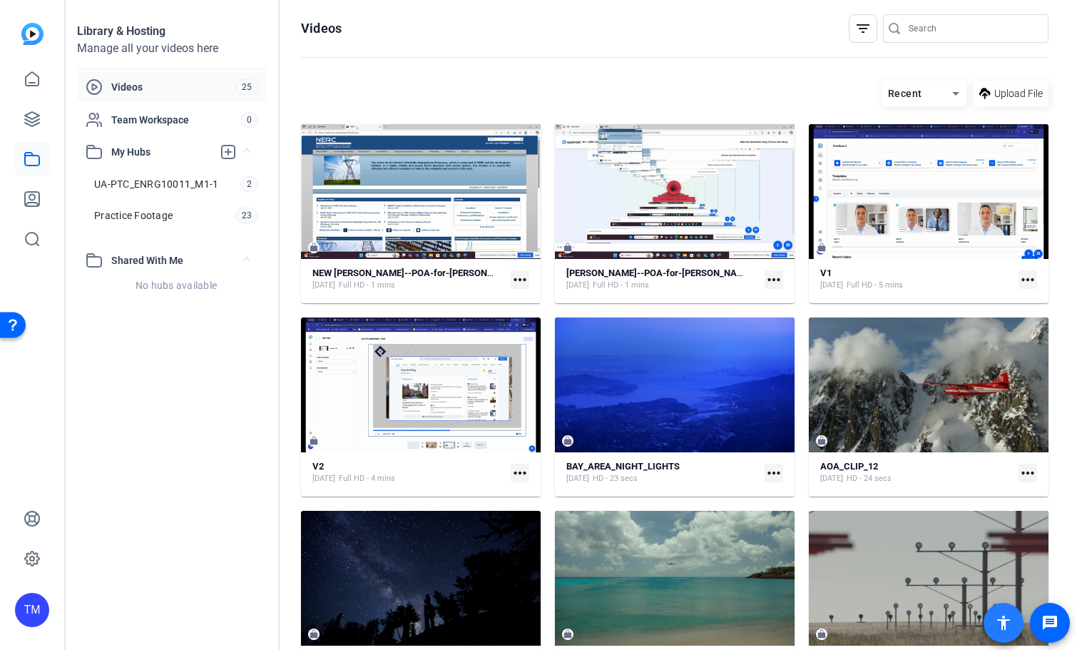
click at [1010, 619] on mat-icon "accessibility" at bounding box center [1003, 622] width 17 height 17
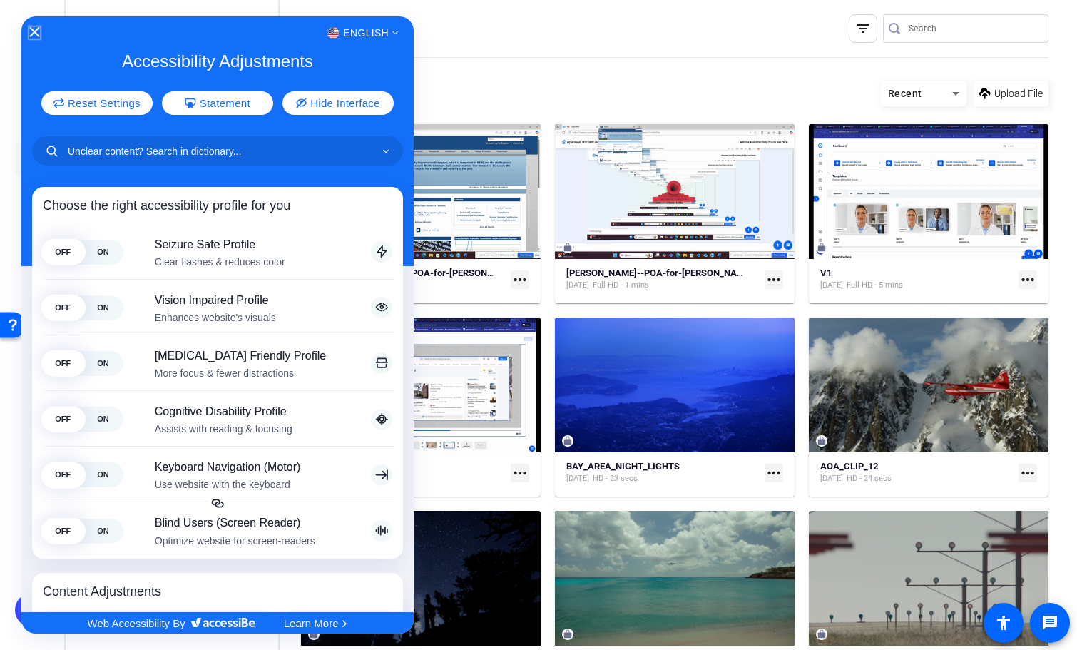
click at [34, 29] on icon "Close Accessibility Interface" at bounding box center [34, 32] width 10 height 10
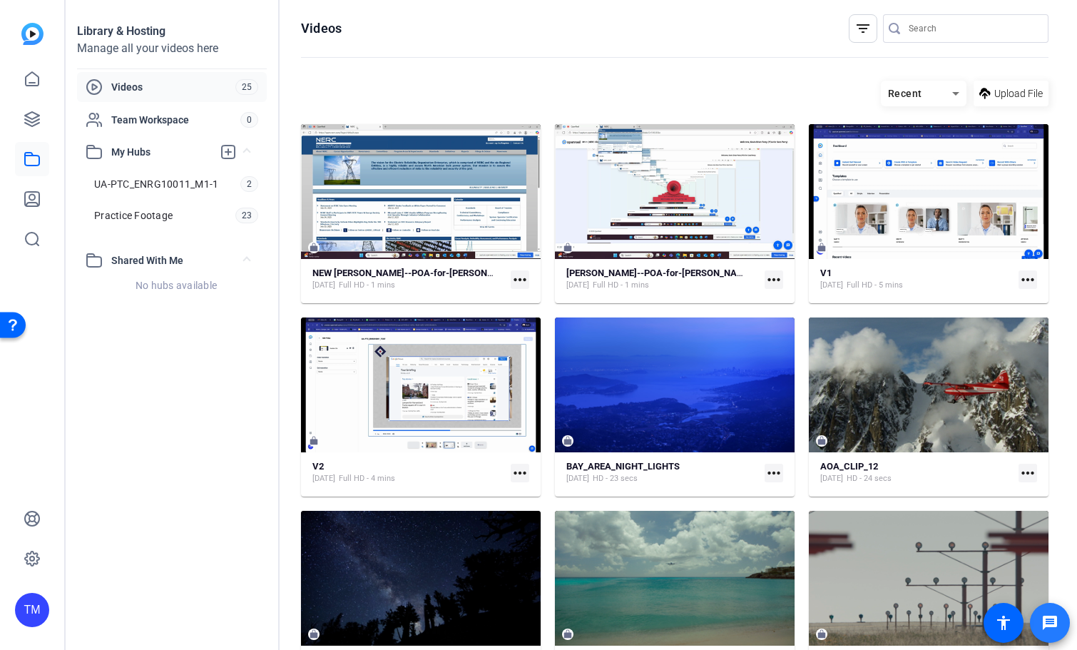
click at [1048, 628] on mat-icon "message" at bounding box center [1050, 622] width 17 height 17
click at [32, 243] on icon at bounding box center [32, 238] width 17 height 17
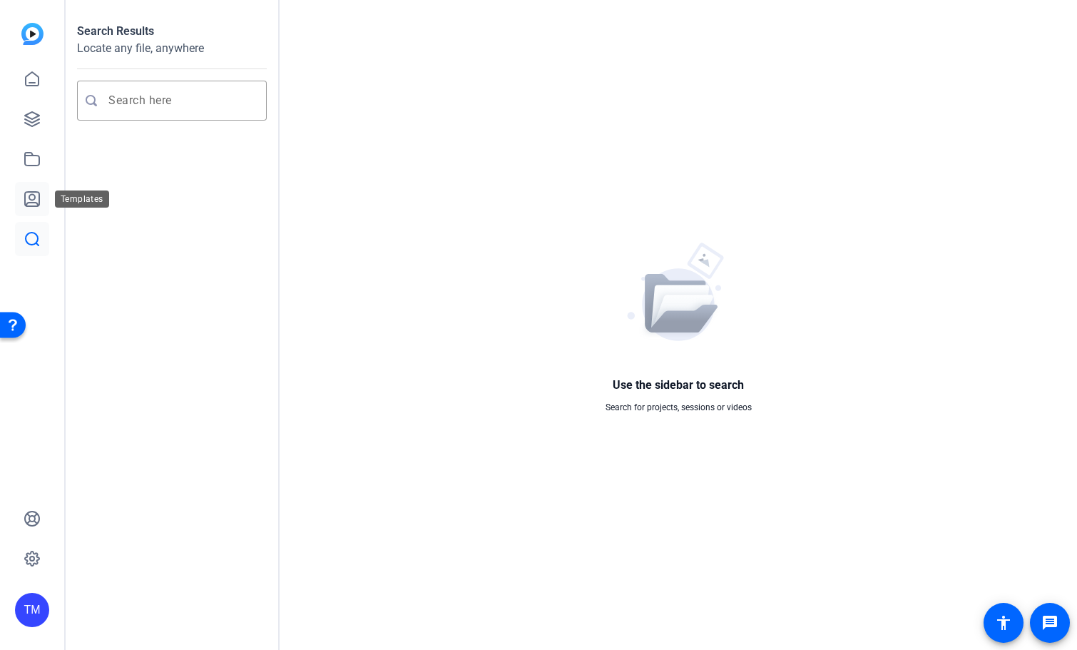
click at [33, 205] on icon at bounding box center [32, 199] width 14 height 14
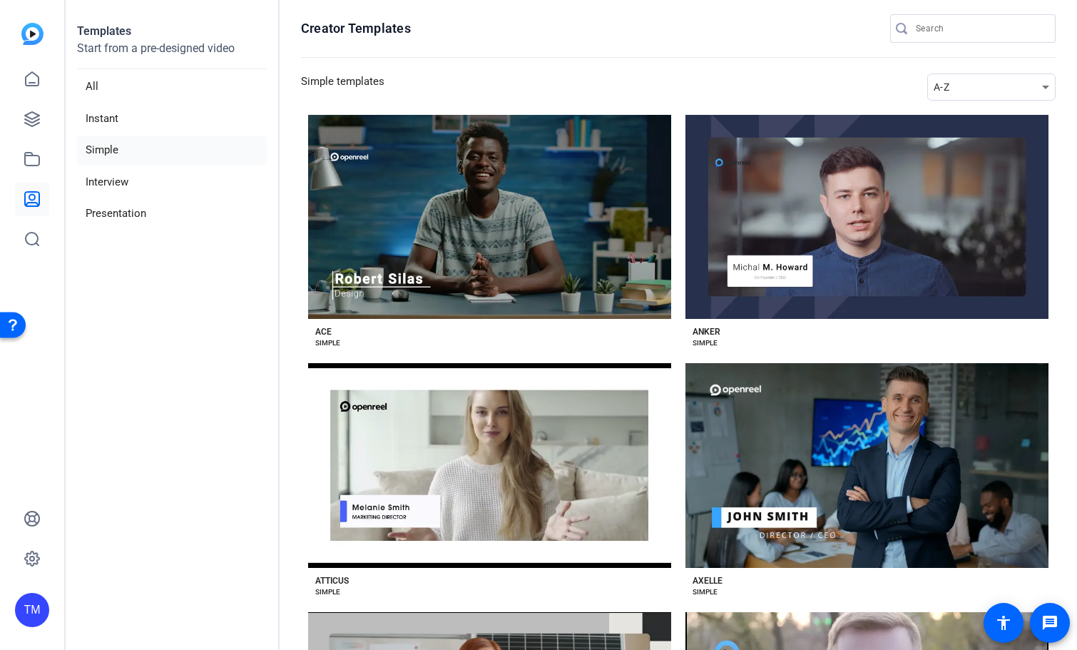
click at [33, 188] on link at bounding box center [32, 199] width 34 height 34
click at [33, 165] on icon at bounding box center [32, 159] width 14 height 13
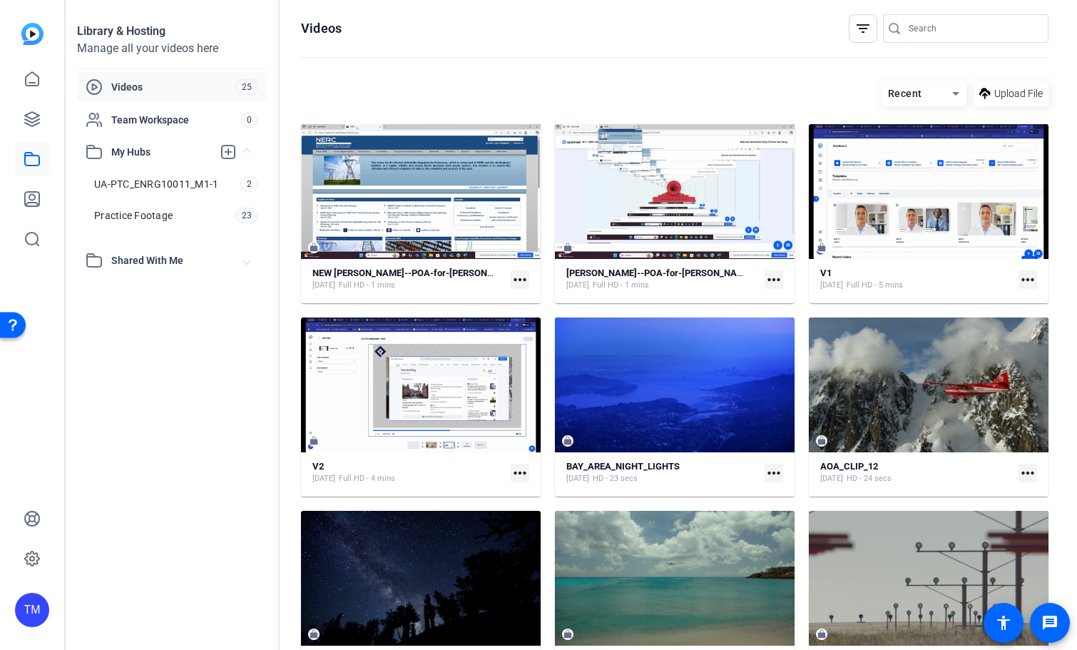
click at [26, 601] on div "TM" at bounding box center [32, 610] width 34 height 34
click at [32, 546] on div at bounding box center [538, 325] width 1077 height 650
click at [31, 559] on icon at bounding box center [32, 558] width 4 height 4
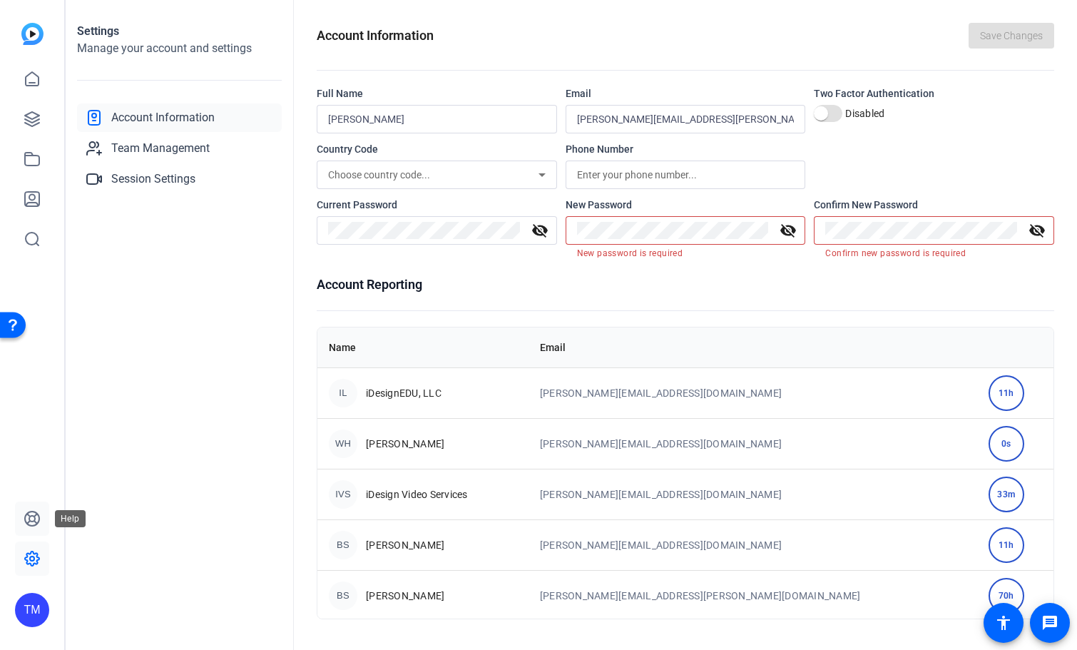
click at [32, 517] on icon at bounding box center [32, 518] width 17 height 17
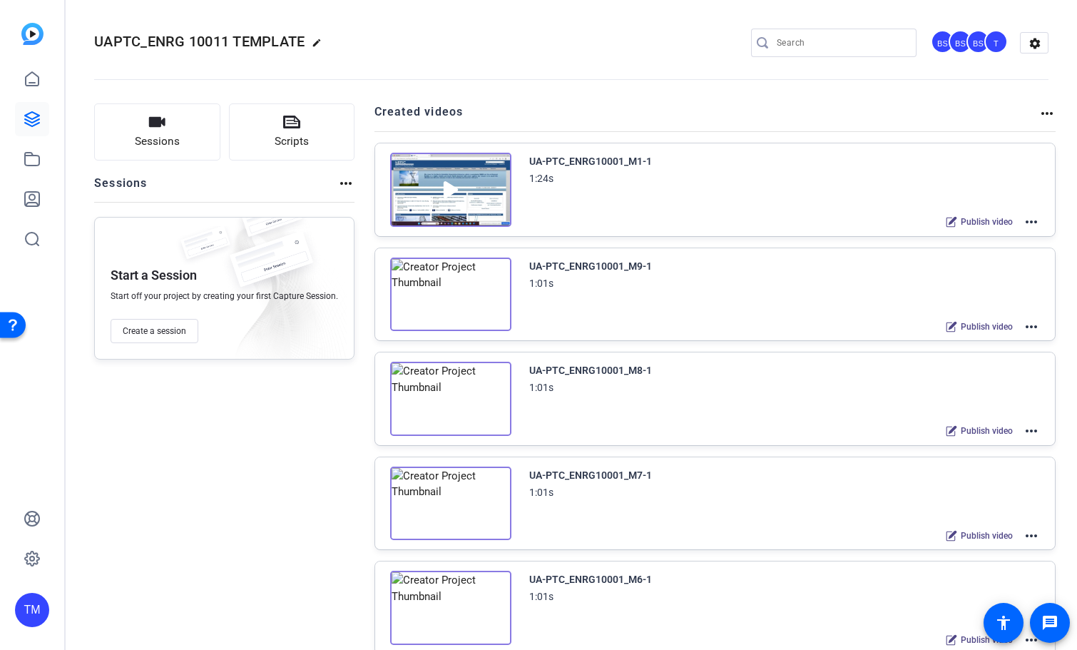
click at [734, 188] on div "UA-PTC_ENRG10001_M1-1 1:24s Publish video more_horiz" at bounding box center [785, 192] width 512 height 78
click at [1029, 223] on mat-icon "more_horiz" at bounding box center [1031, 221] width 17 height 17
click at [997, 240] on span "Edit in Creator" at bounding box center [979, 238] width 99 height 17
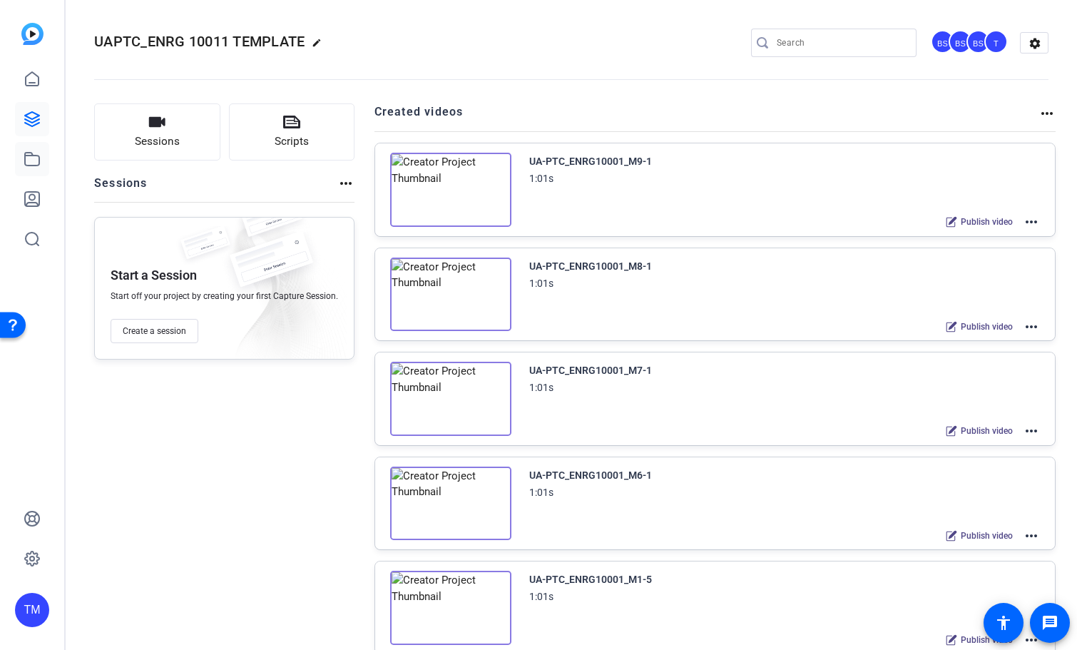
scroll to position [610, 0]
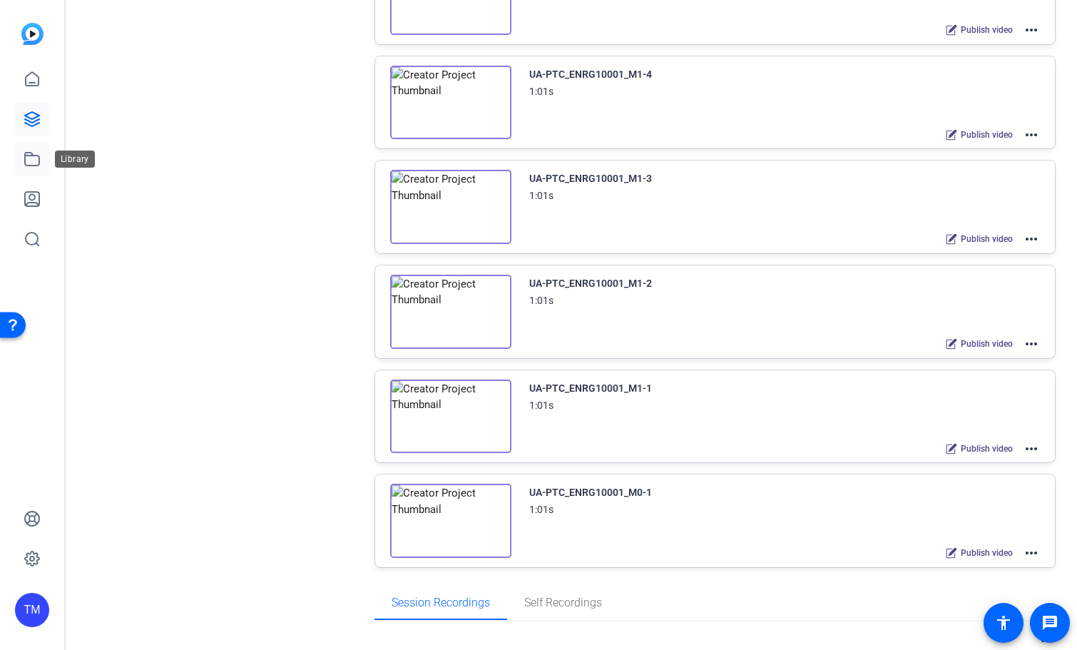
click at [34, 163] on icon at bounding box center [32, 159] width 17 height 17
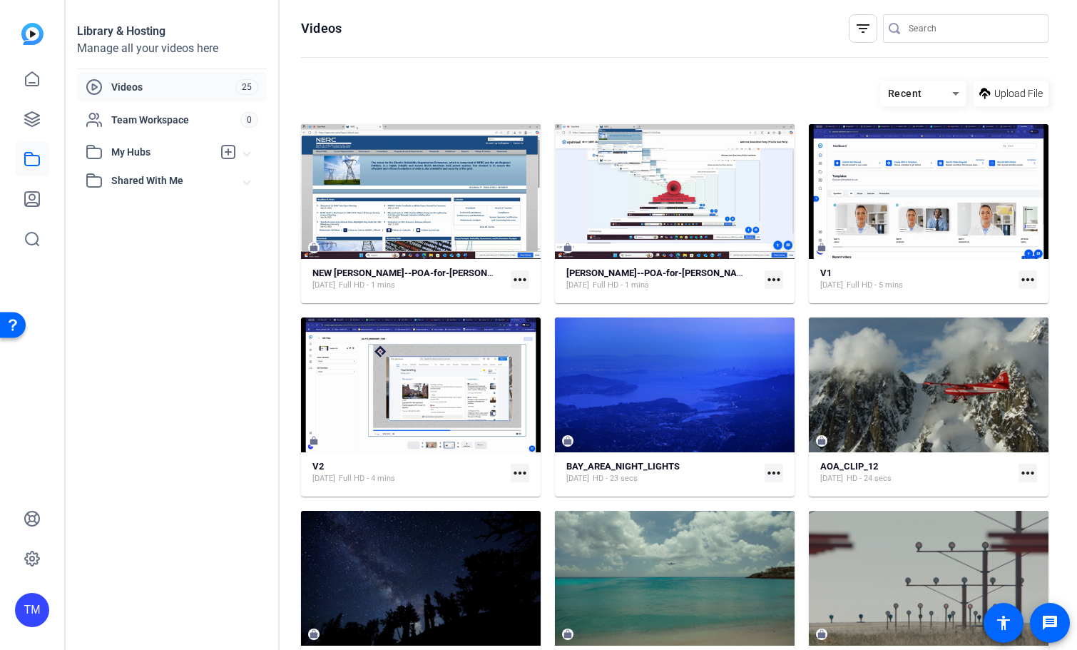
click at [1000, 88] on span "Upload File" at bounding box center [1019, 93] width 49 height 15
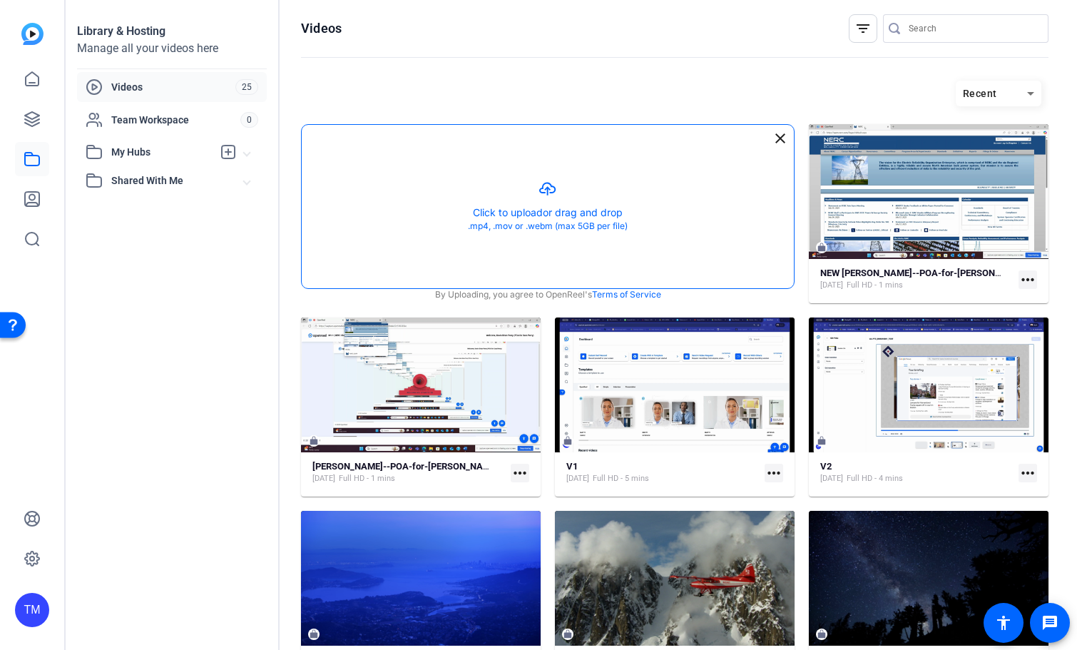
click at [573, 201] on button "button" at bounding box center [548, 206] width 492 height 163
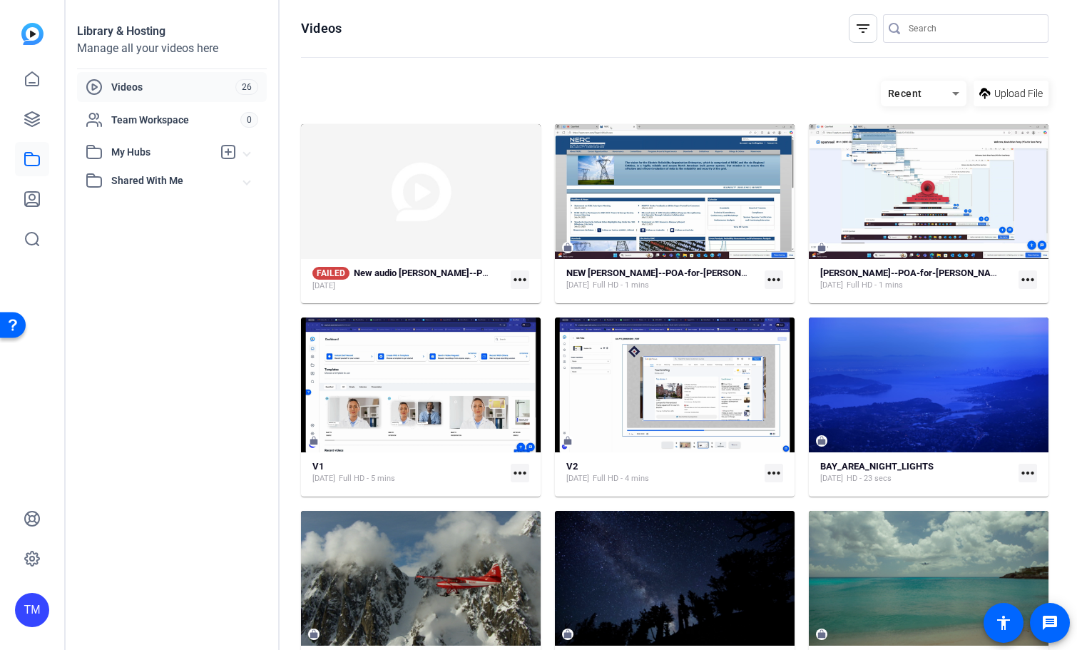
click at [524, 275] on mat-icon "more_horiz" at bounding box center [520, 279] width 19 height 19
click at [543, 335] on span "Delete" at bounding box center [550, 336] width 57 height 17
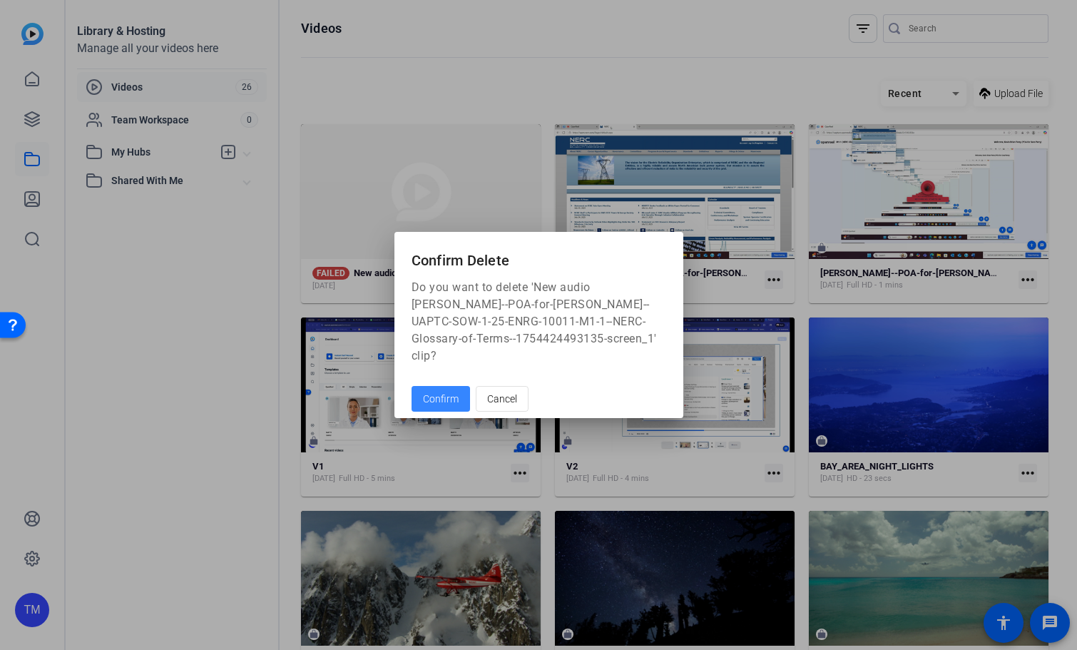
click at [440, 392] on span "Confirm" at bounding box center [441, 399] width 36 height 15
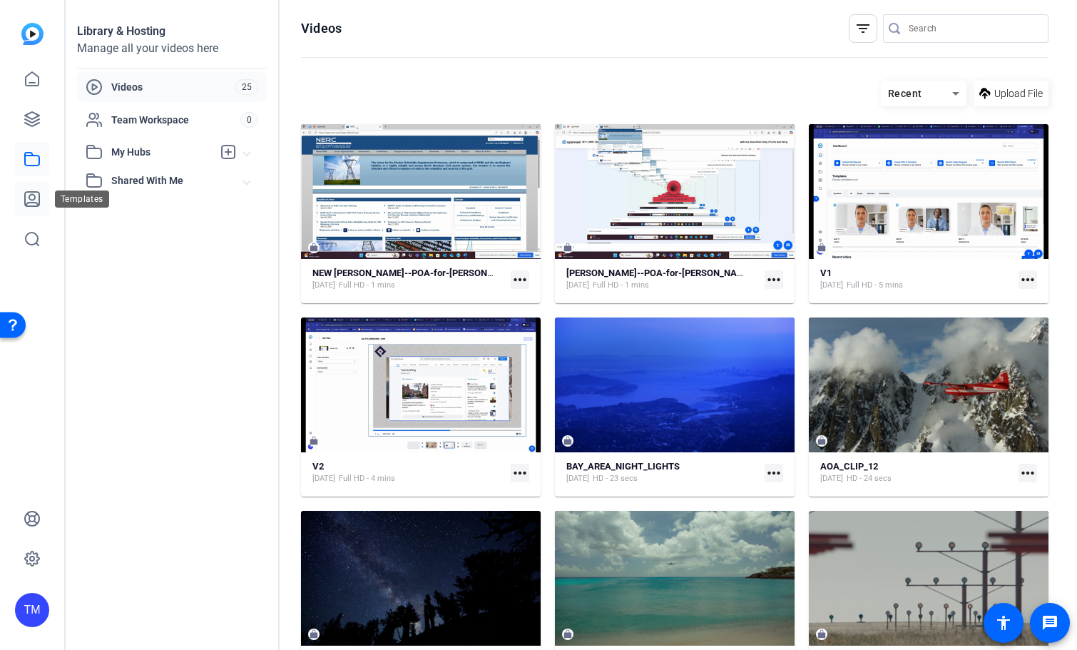
click at [34, 198] on icon at bounding box center [32, 199] width 14 height 14
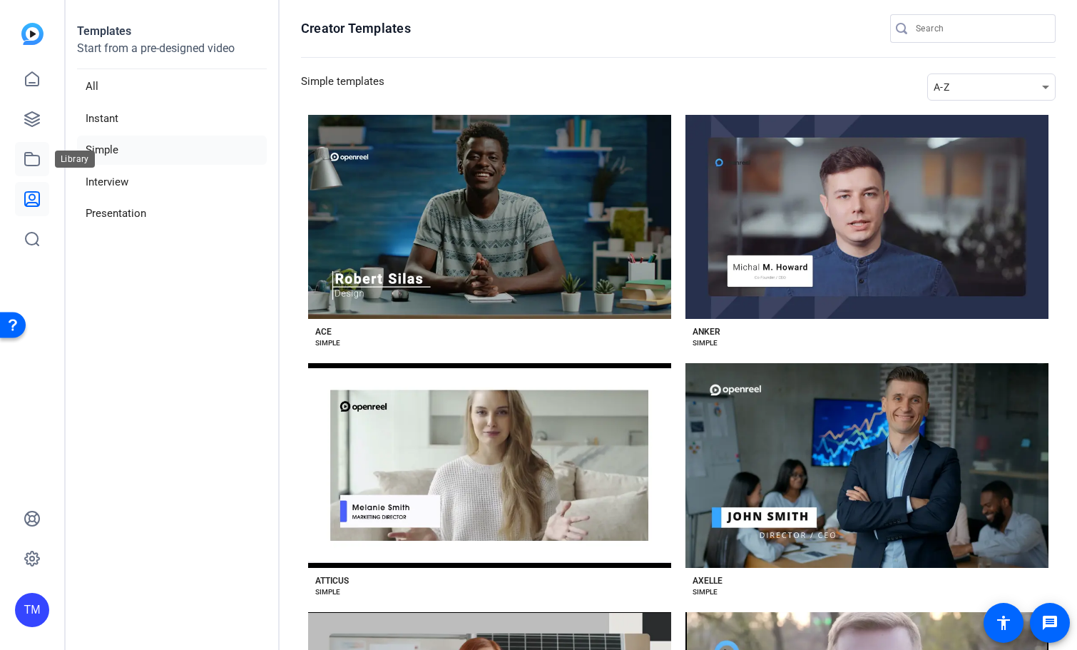
click at [38, 161] on icon at bounding box center [32, 159] width 17 height 17
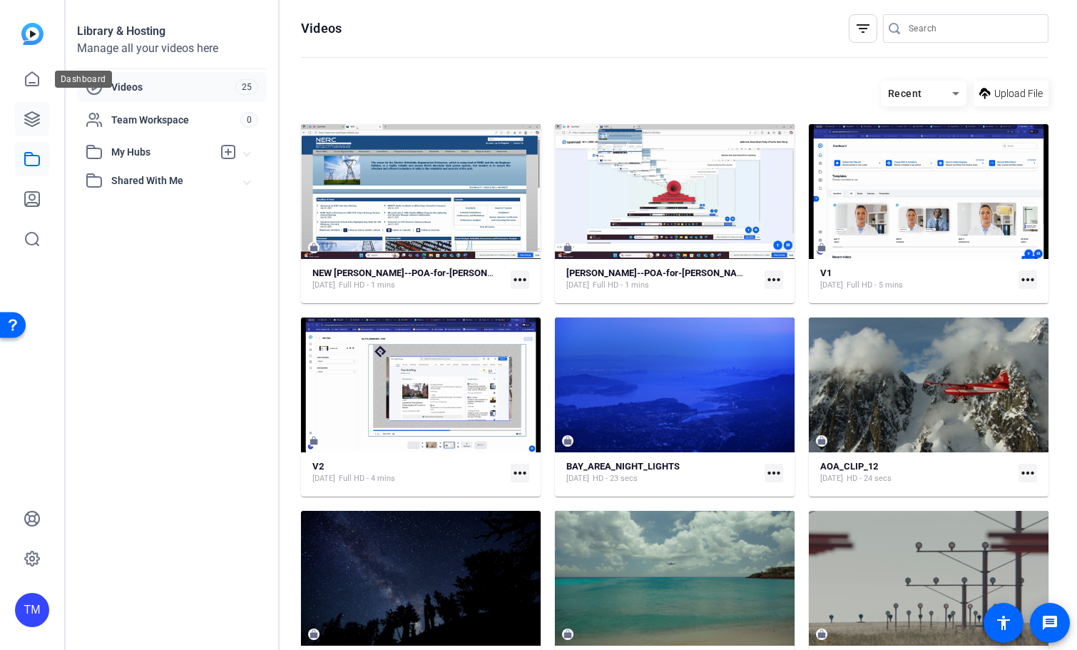
click at [36, 117] on icon at bounding box center [32, 119] width 14 height 14
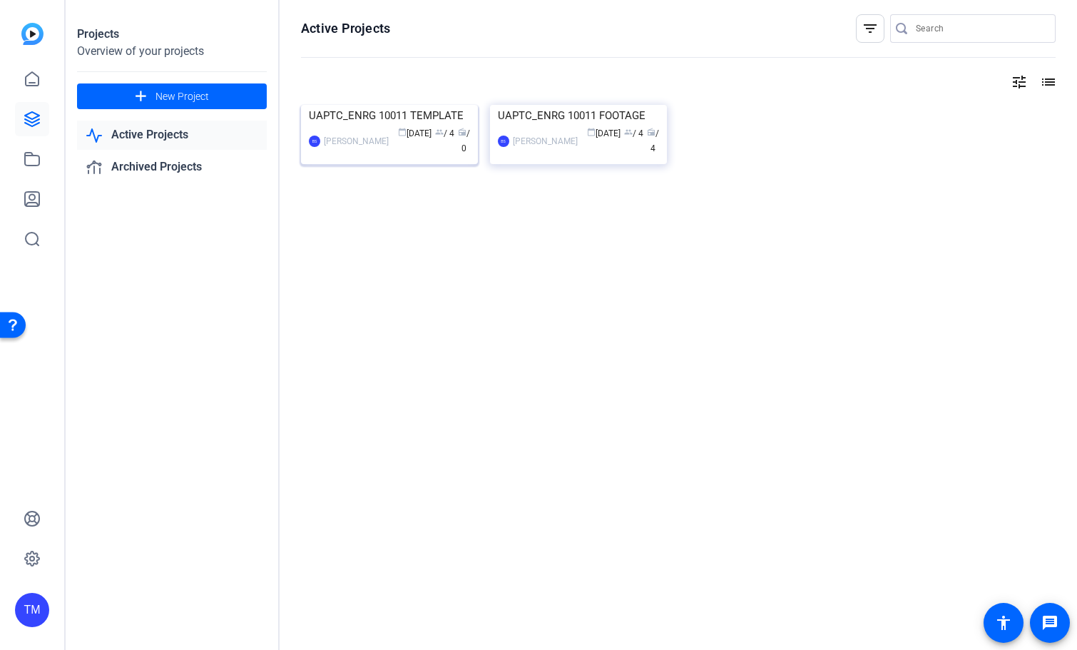
click at [421, 105] on img at bounding box center [389, 105] width 177 height 0
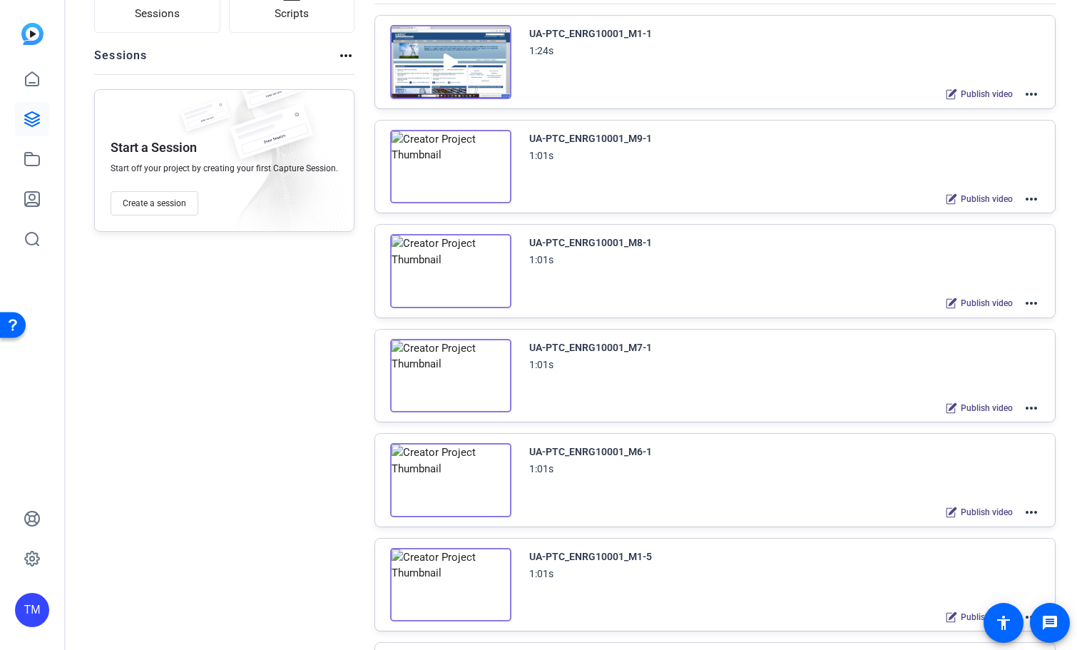
scroll to position [0, 0]
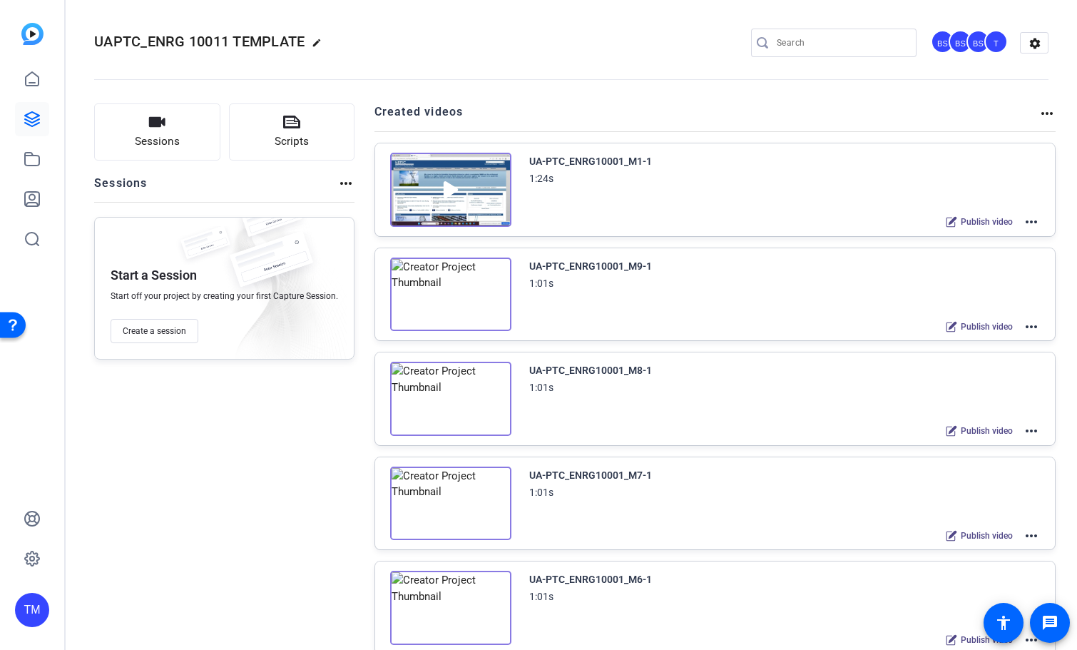
click at [1039, 222] on mat-icon "more_horiz" at bounding box center [1031, 221] width 17 height 17
click at [1000, 240] on span "Edit in Creator" at bounding box center [979, 238] width 99 height 17
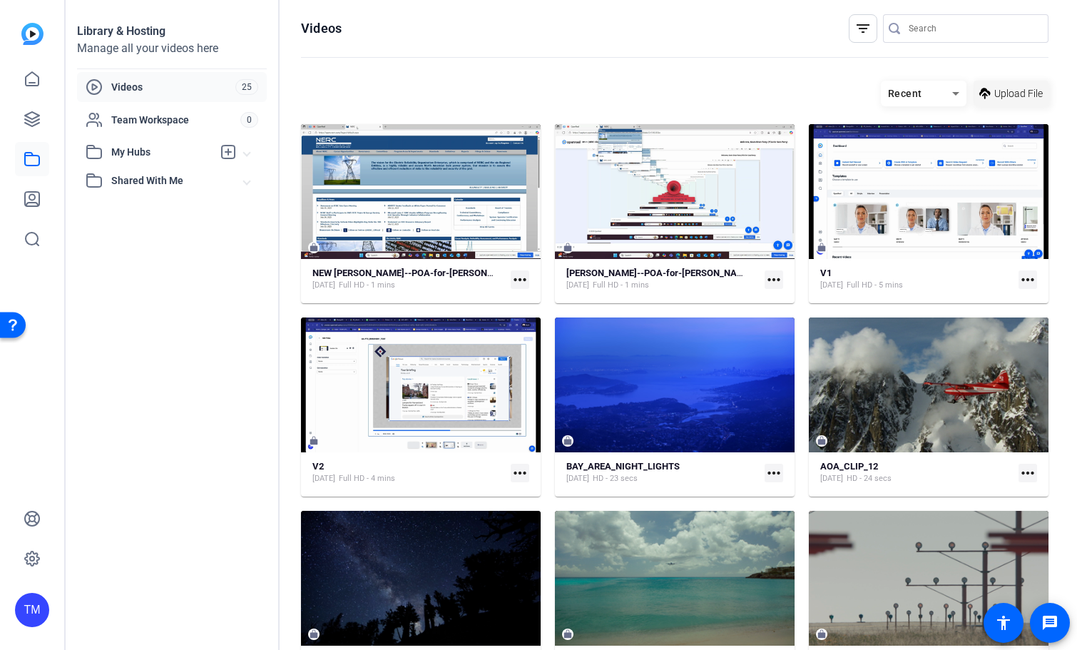
click at [1020, 93] on span "Upload File" at bounding box center [1019, 93] width 49 height 15
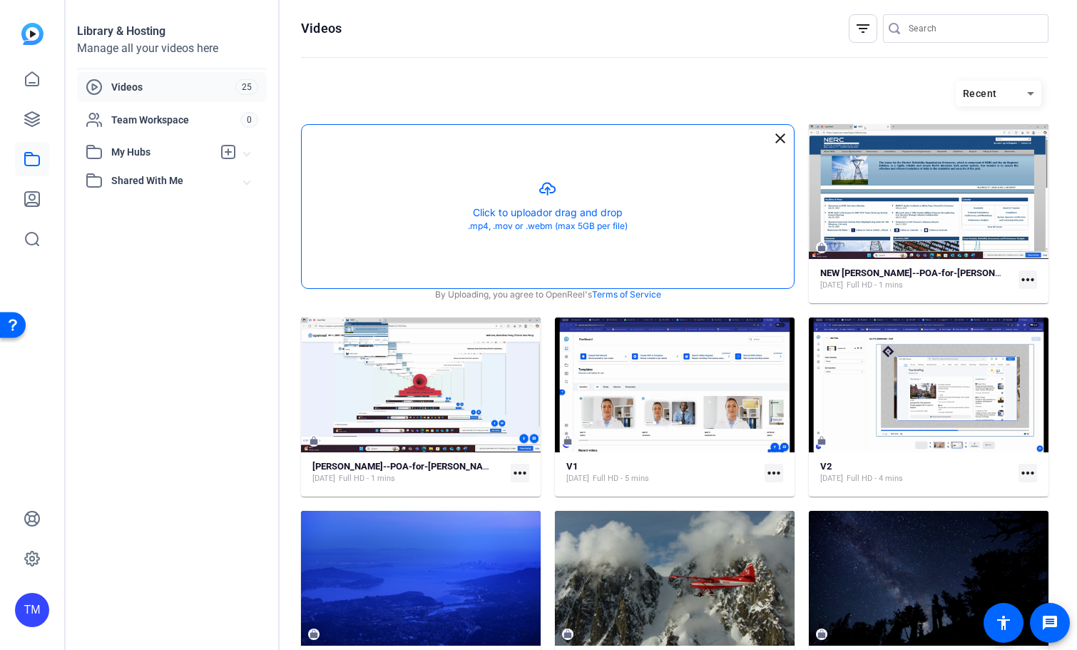
click at [590, 203] on button "button" at bounding box center [548, 206] width 492 height 163
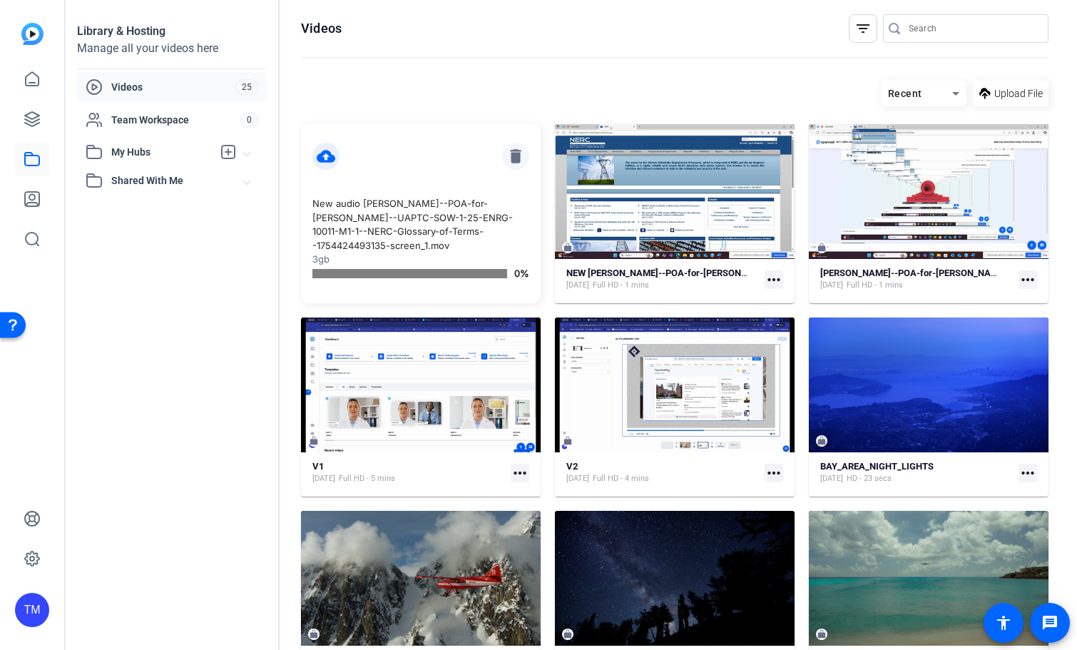
click at [515, 157] on mat-icon "delete" at bounding box center [515, 156] width 27 height 27
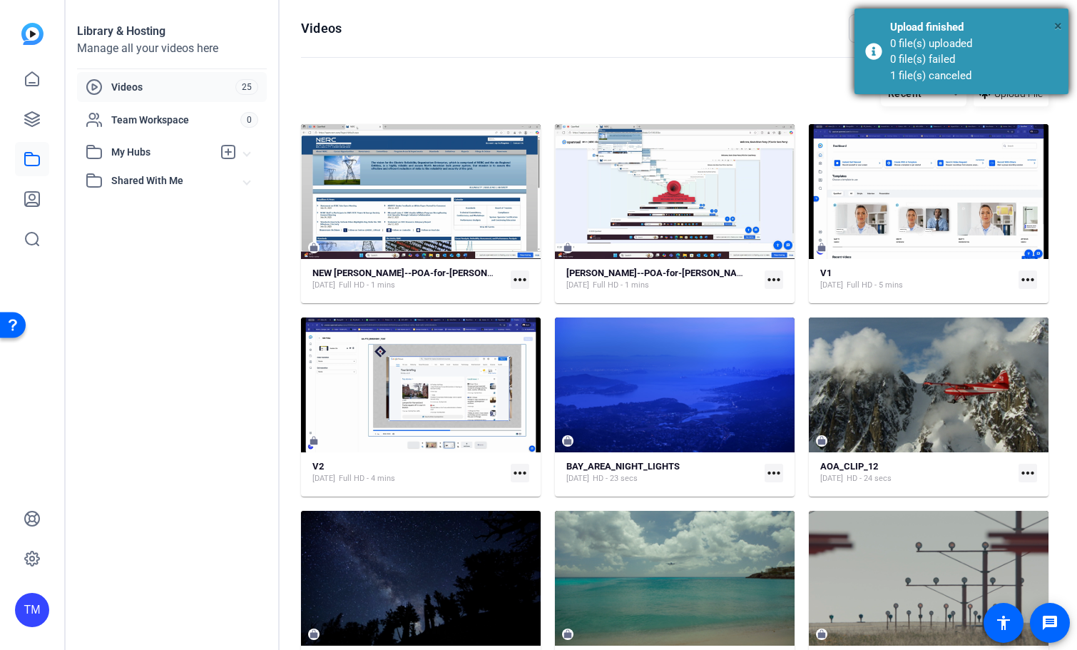
click at [1059, 27] on span "×" at bounding box center [1058, 25] width 8 height 17
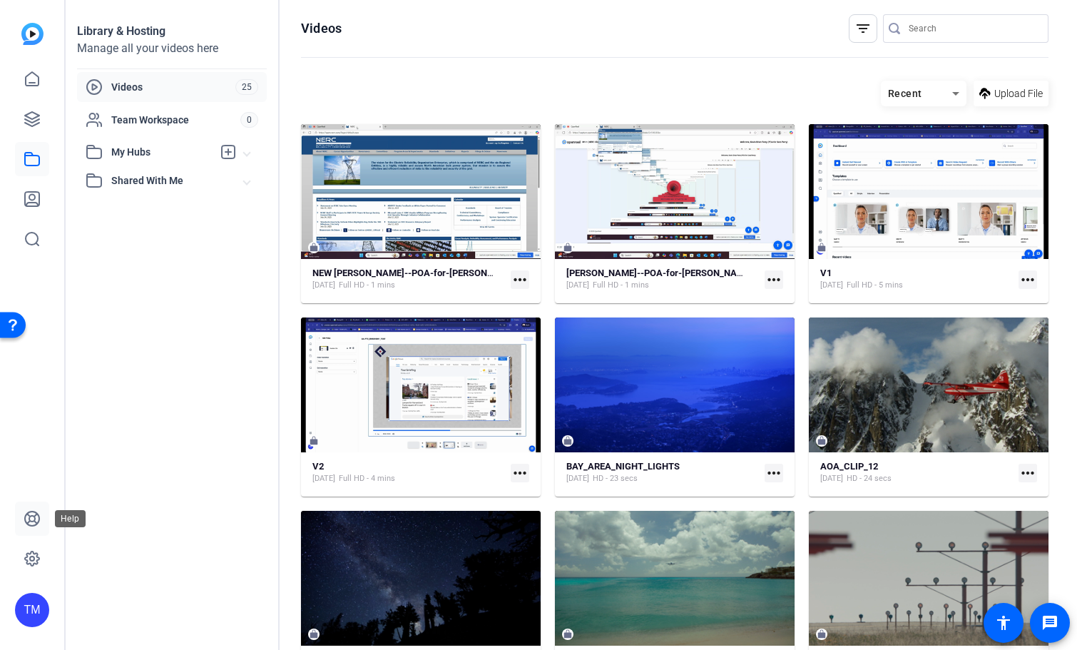
click at [35, 522] on icon at bounding box center [32, 519] width 14 height 14
click at [1017, 99] on span "Upload File" at bounding box center [1019, 93] width 49 height 15
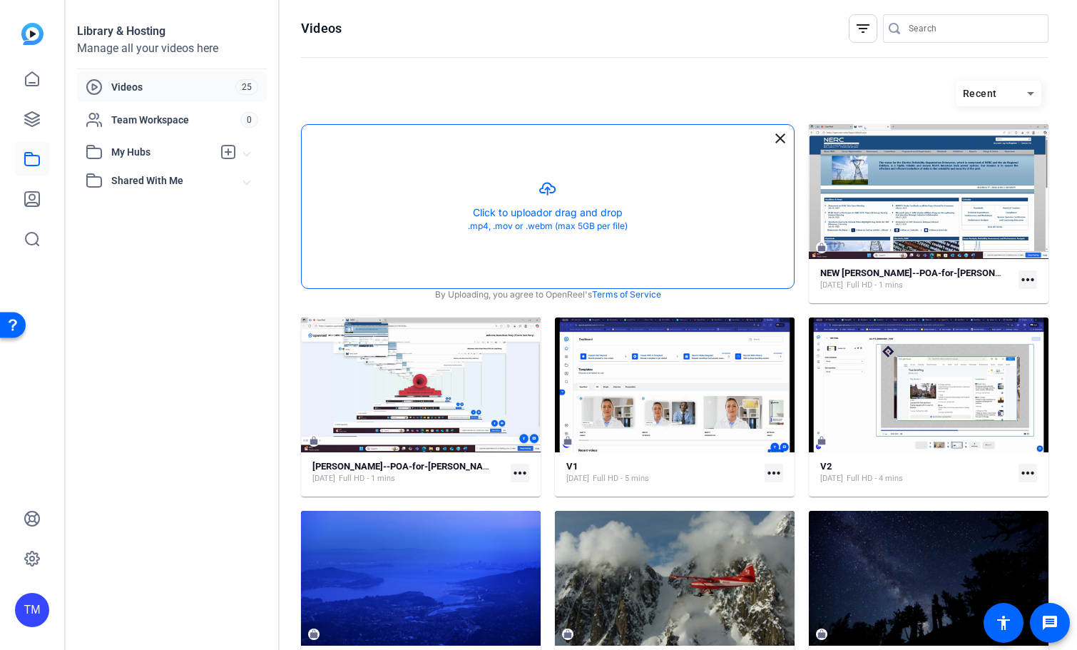
click at [574, 199] on button "button" at bounding box center [548, 206] width 492 height 163
click at [546, 190] on button "button" at bounding box center [548, 206] width 492 height 163
